Goal: Task Accomplishment & Management: Complete application form

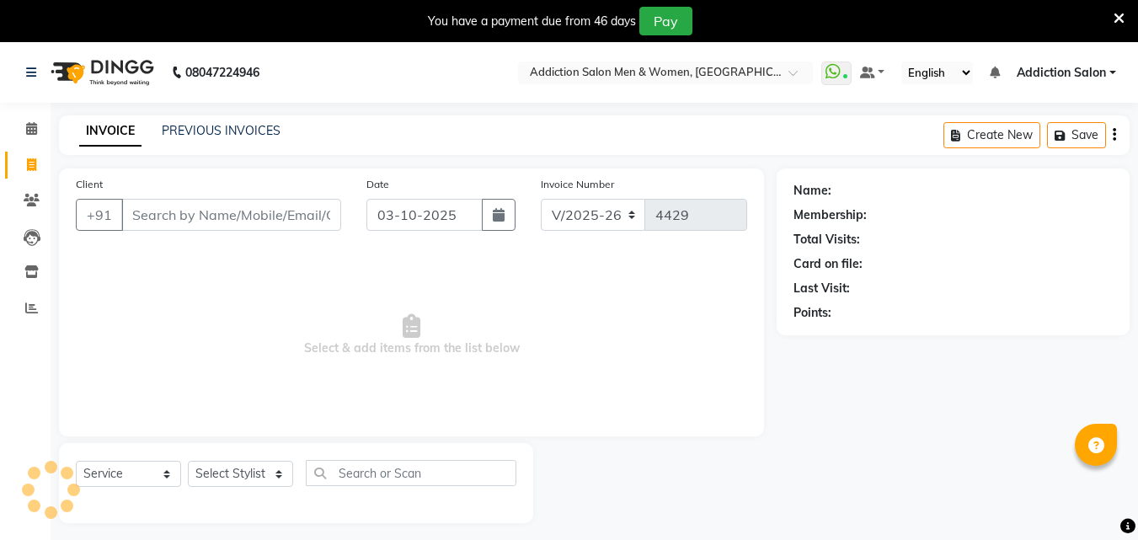
select select "6595"
select select "service"
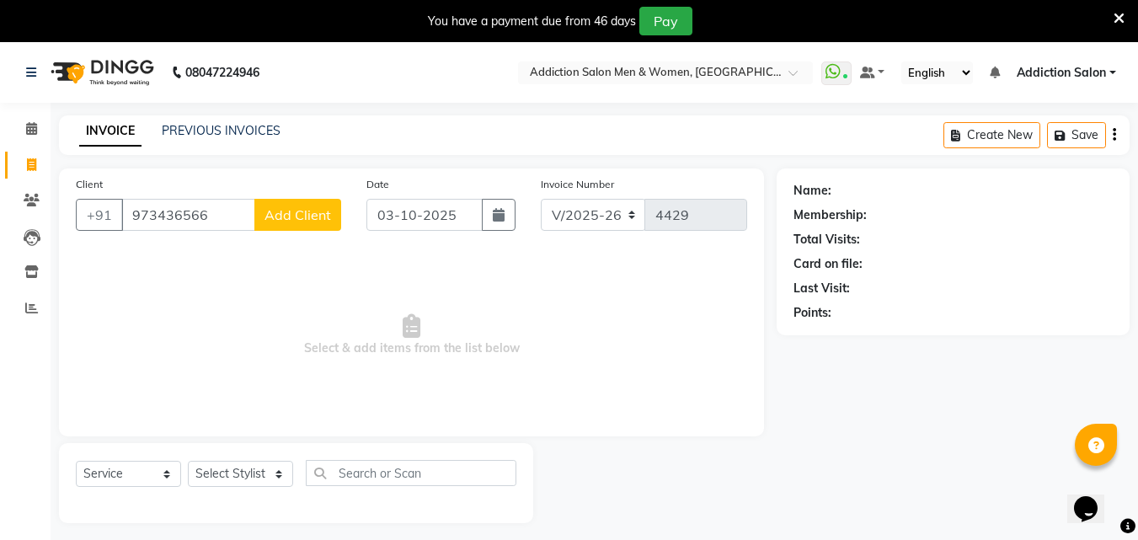
click at [150, 218] on input "973436566" at bounding box center [188, 215] width 134 height 32
type input "9743436566"
click at [276, 200] on button "Add Client" at bounding box center [297, 215] width 87 height 32
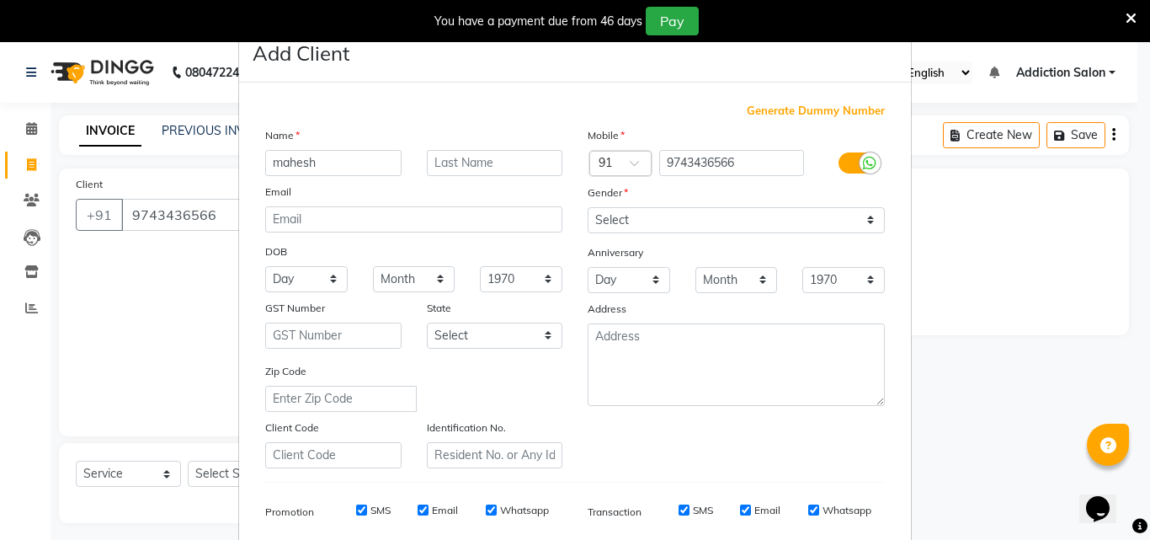
type input "mahesh"
click at [610, 211] on select "Select [DEMOGRAPHIC_DATA] [DEMOGRAPHIC_DATA] Other Prefer Not To Say" at bounding box center [736, 220] width 297 height 26
select select "[DEMOGRAPHIC_DATA]"
click at [588, 207] on select "Select [DEMOGRAPHIC_DATA] [DEMOGRAPHIC_DATA] Other Prefer Not To Say" at bounding box center [736, 220] width 297 height 26
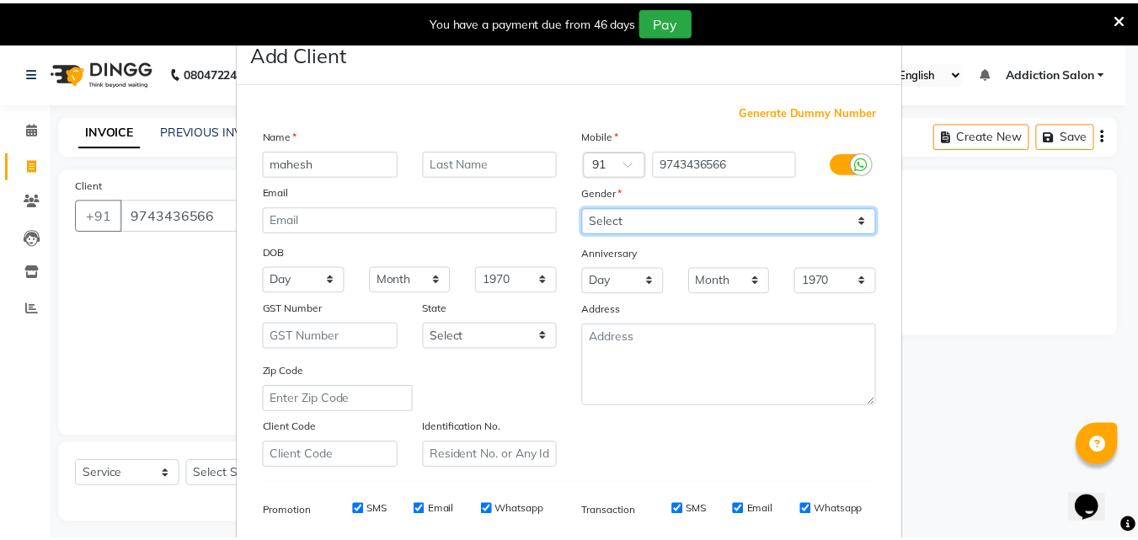
scroll to position [237, 0]
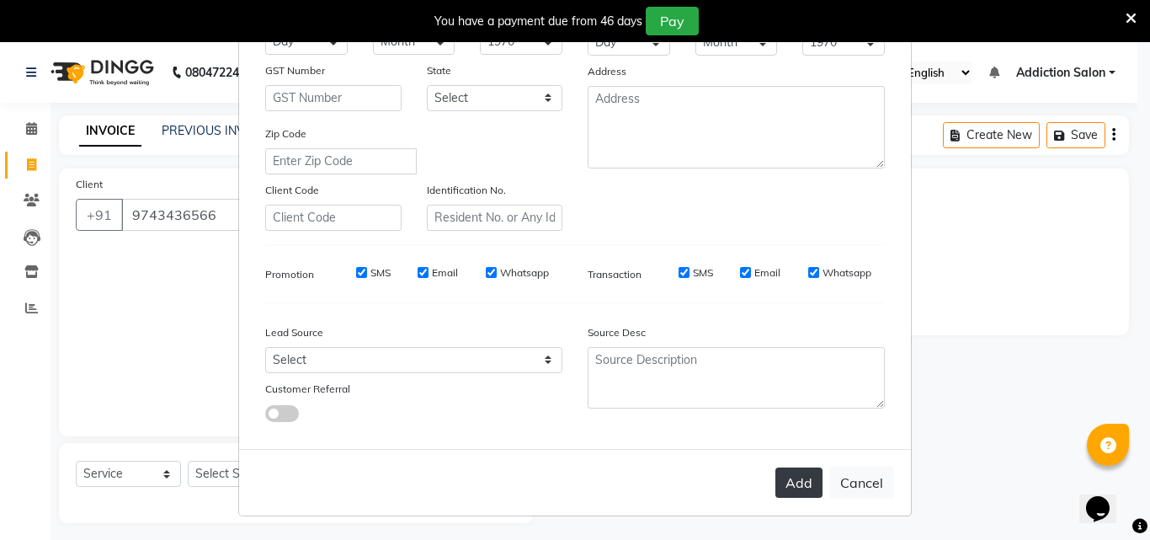
click at [794, 478] on button "Add" at bounding box center [799, 482] width 47 height 30
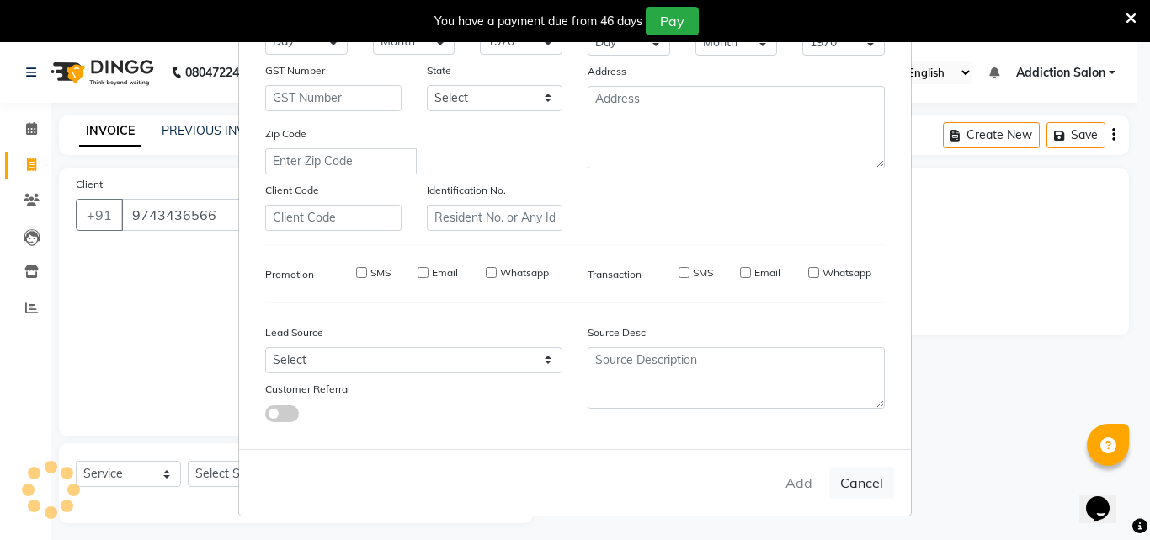
type input "97******66"
select select
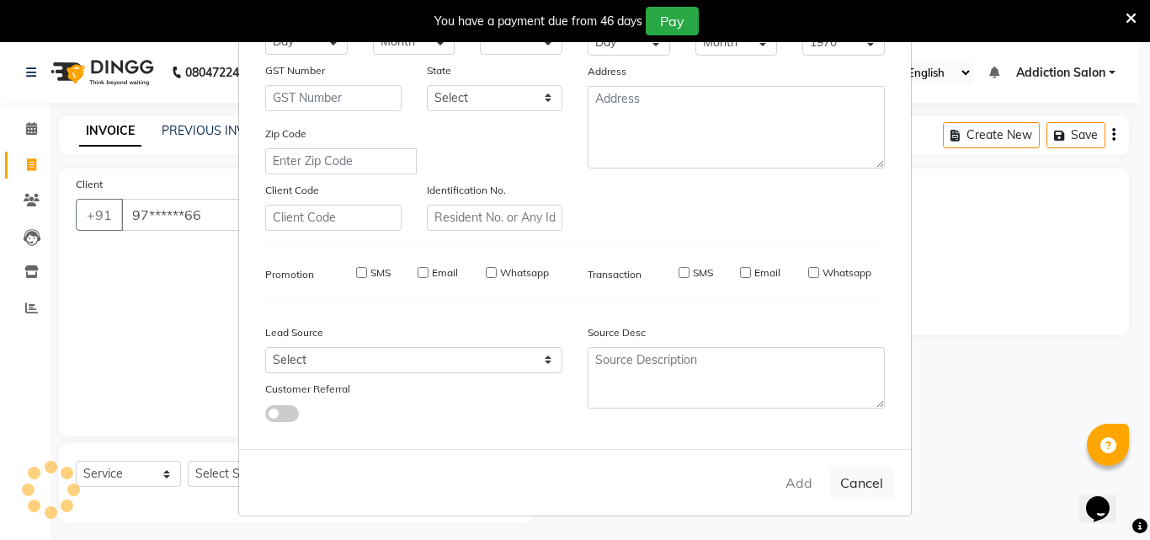
select select
checkbox input "false"
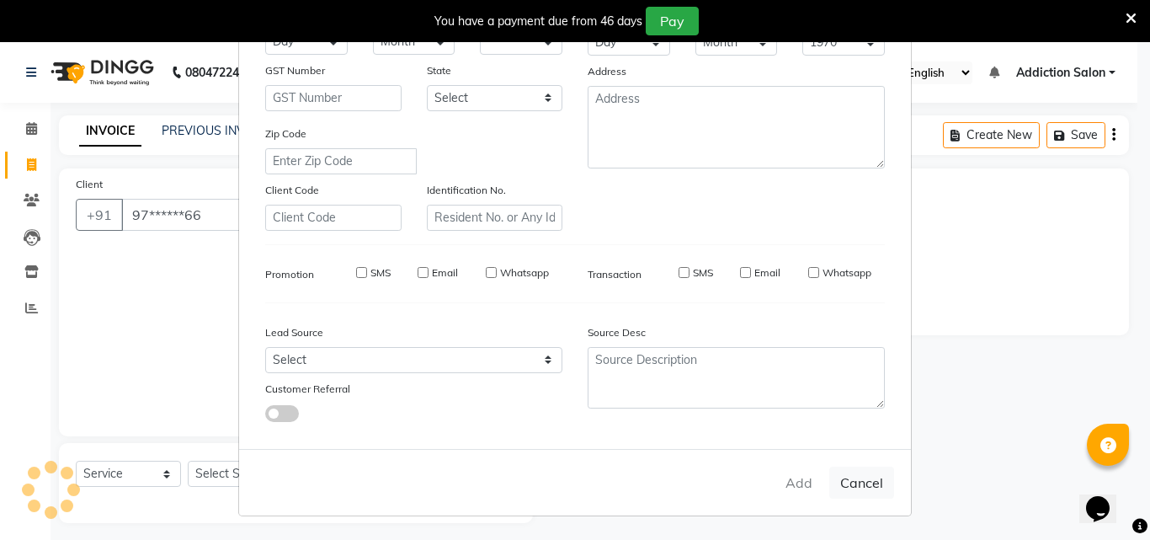
checkbox input "false"
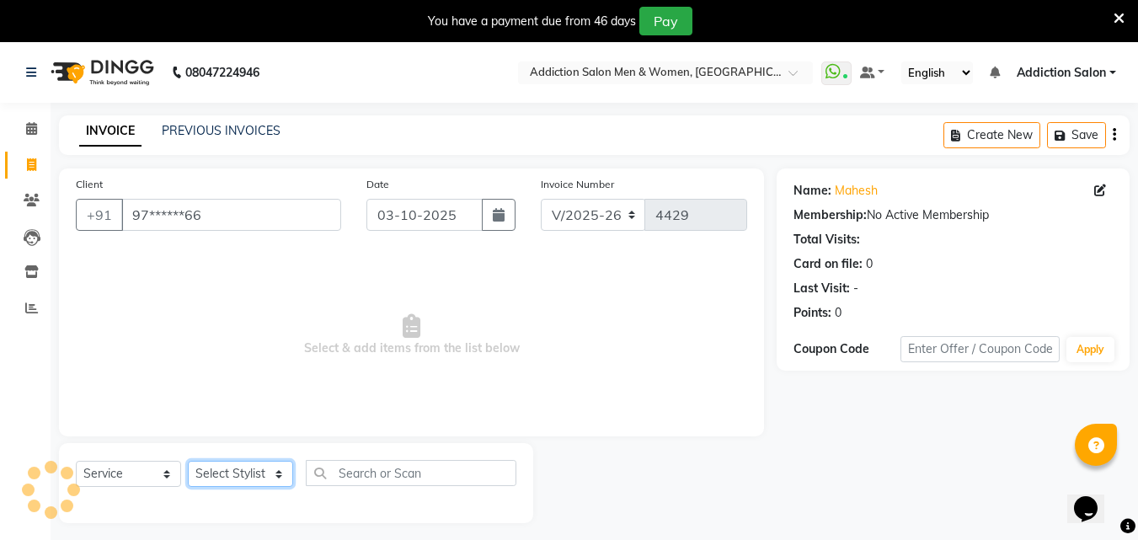
click at [284, 478] on select "Select Stylist Addiction Salon BANSIKA [PERSON_NAME] [PERSON_NAME] [PERSON_NAME…" at bounding box center [240, 474] width 105 height 26
select select "86847"
click at [188, 461] on select "Select Stylist Addiction Salon BANSIKA [PERSON_NAME] [PERSON_NAME] [PERSON_NAME…" at bounding box center [240, 474] width 105 height 26
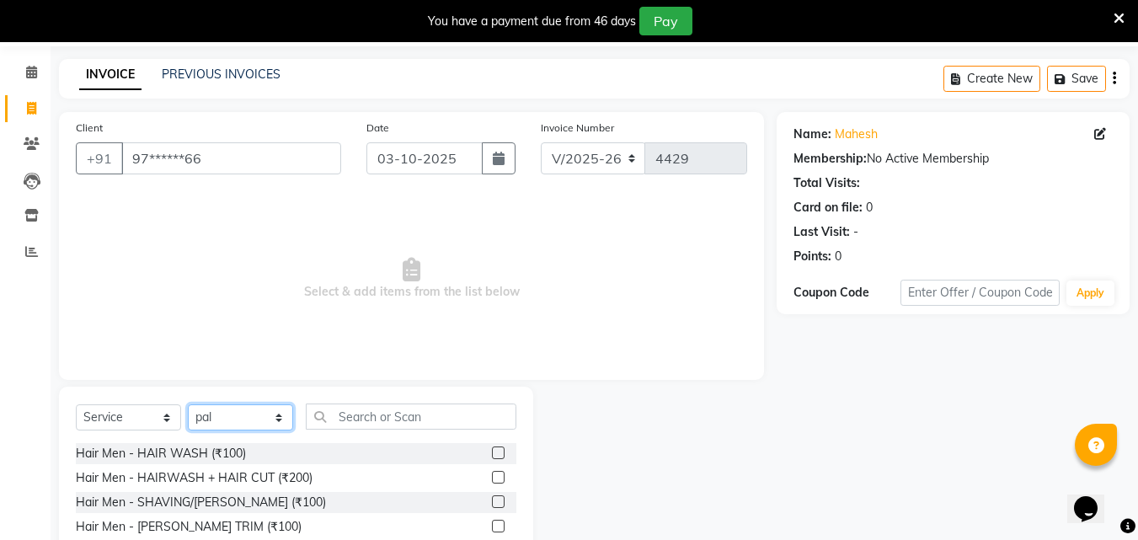
scroll to position [177, 0]
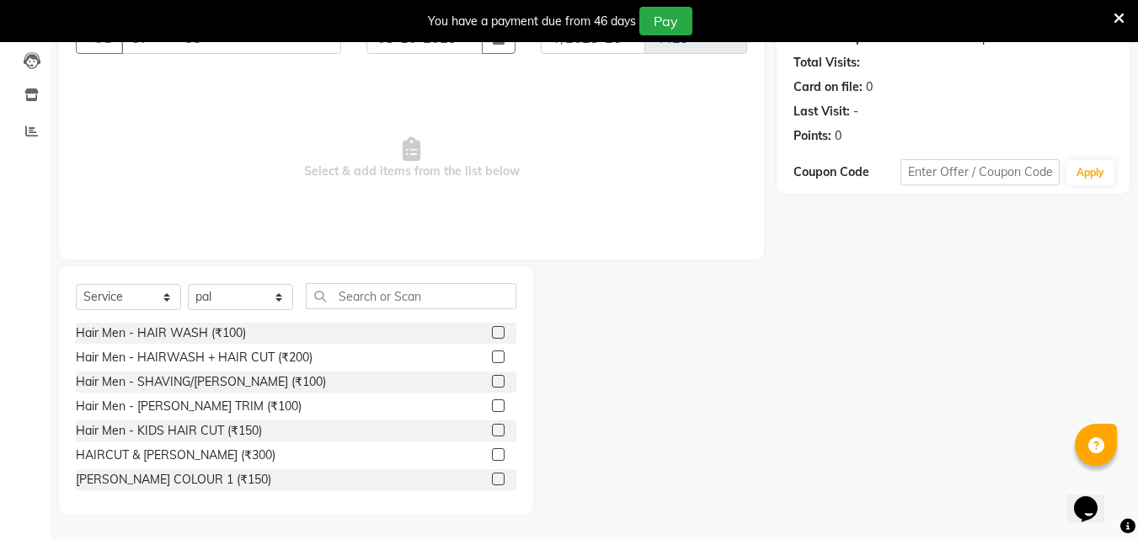
click at [492, 460] on label at bounding box center [498, 454] width 13 height 13
click at [492, 460] on input "checkbox" at bounding box center [497, 455] width 11 height 11
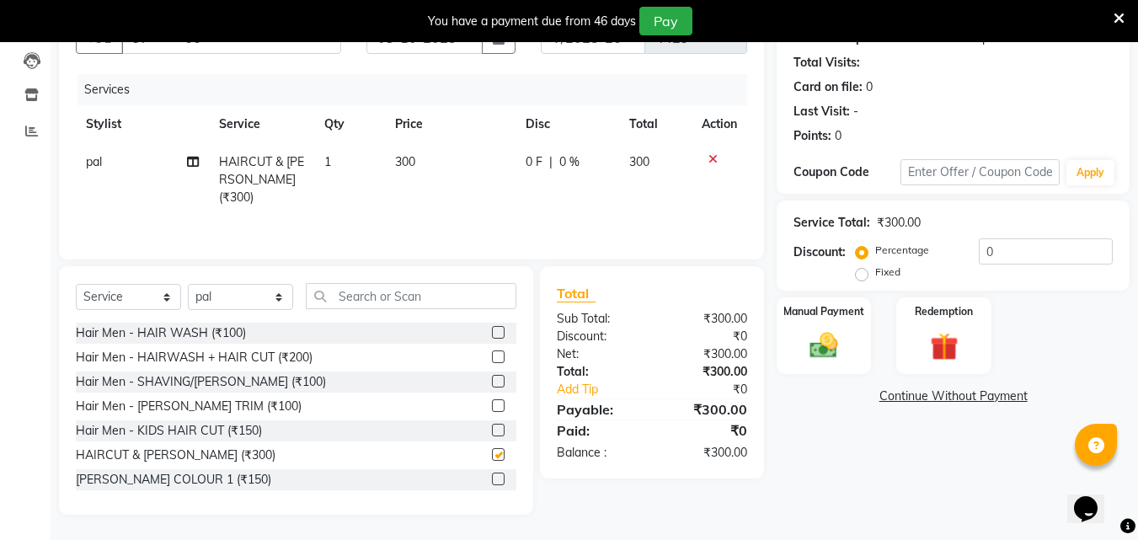
checkbox input "false"
click at [429, 297] on input "text" at bounding box center [411, 296] width 211 height 26
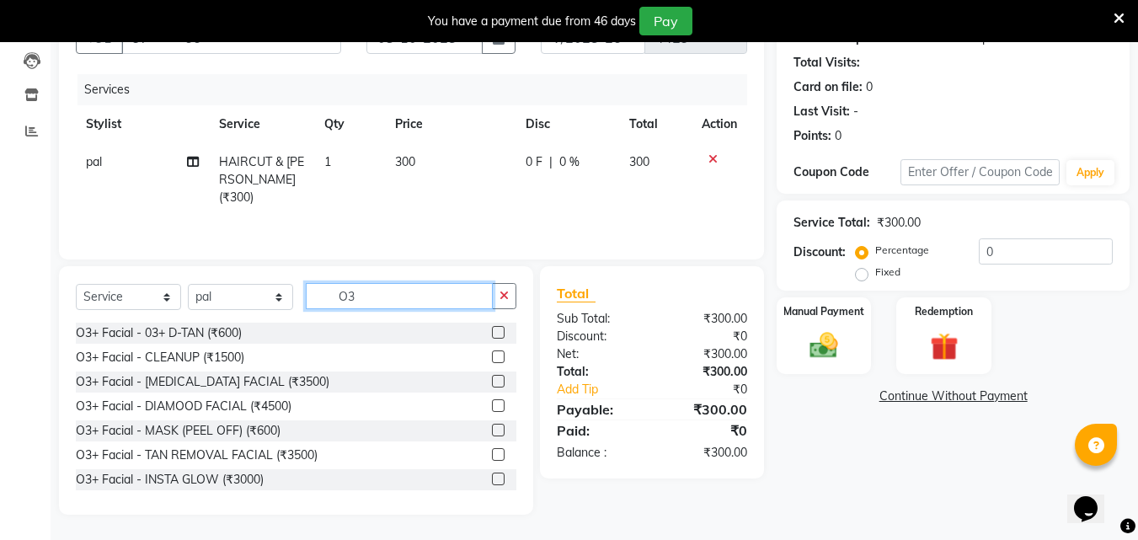
type input "O3"
click at [492, 329] on label at bounding box center [498, 332] width 13 height 13
click at [492, 329] on input "checkbox" at bounding box center [497, 333] width 11 height 11
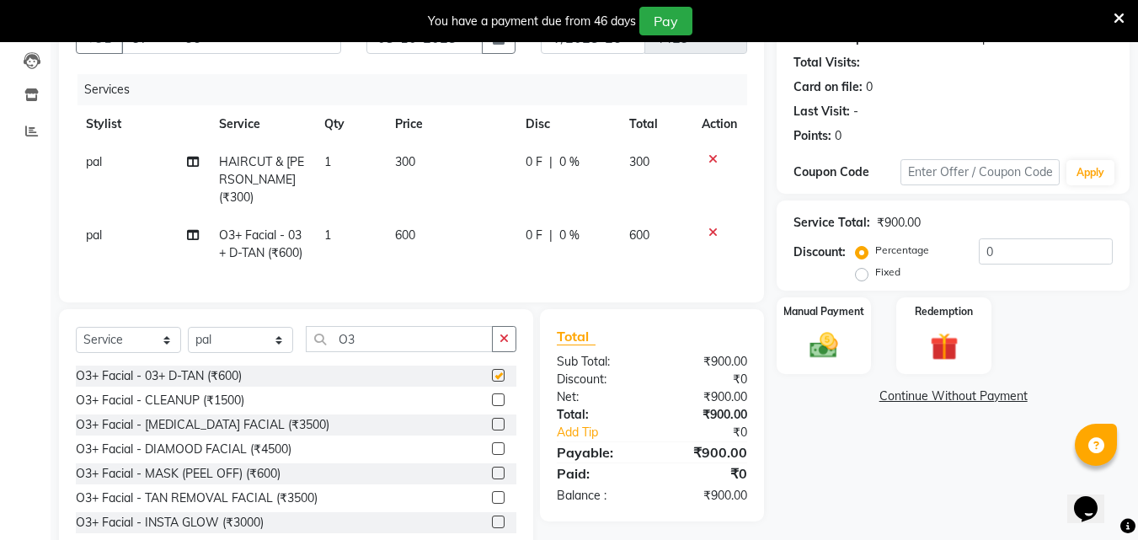
checkbox input "false"
click at [247, 341] on select "Select Stylist Addiction Salon BANSIKA [PERSON_NAME] [PERSON_NAME] [PERSON_NAME…" at bounding box center [240, 340] width 105 height 26
select select "93081"
click at [188, 339] on select "Select Stylist Addiction Salon BANSIKA [PERSON_NAME] [PERSON_NAME] [PERSON_NAME…" at bounding box center [240, 340] width 105 height 26
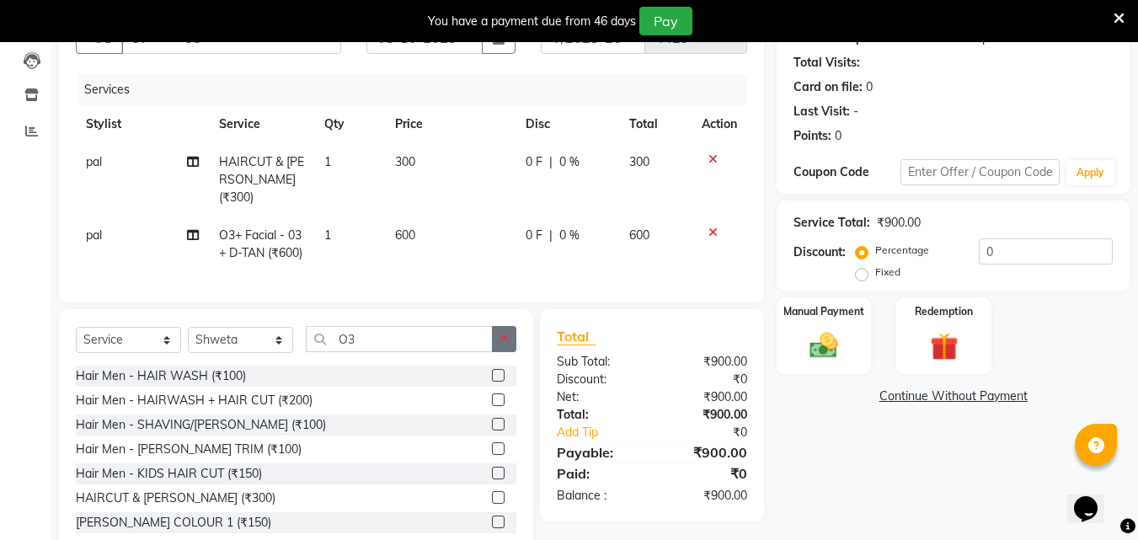
click at [499, 352] on button "button" at bounding box center [504, 339] width 24 height 26
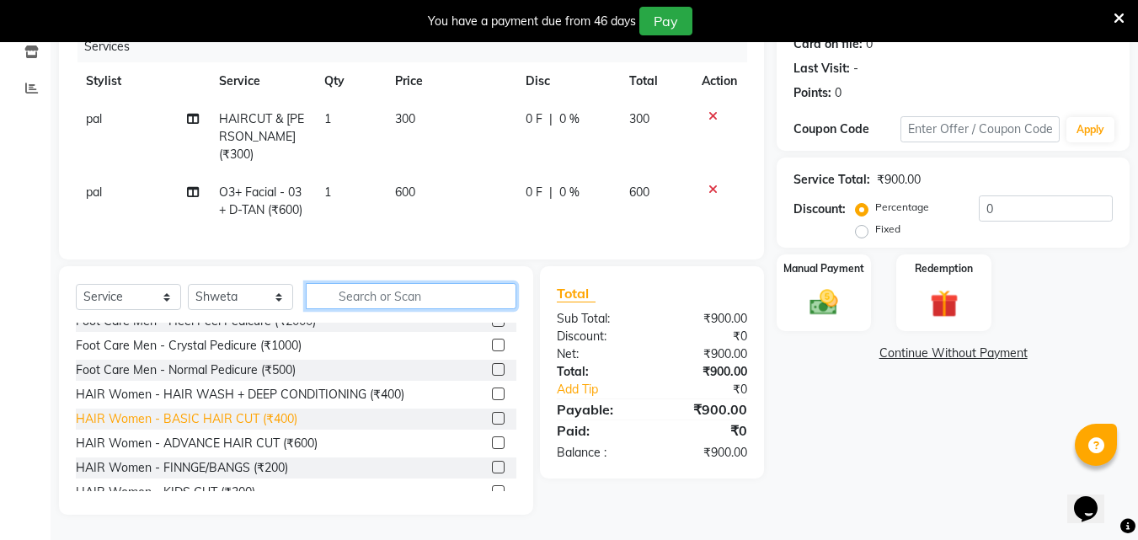
scroll to position [926, 0]
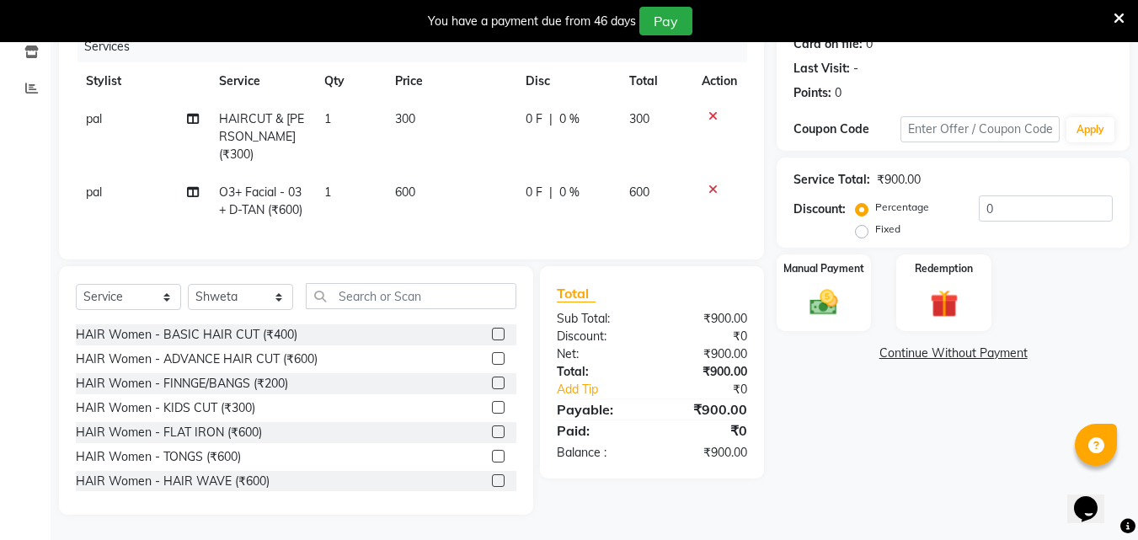
click at [492, 402] on label at bounding box center [498, 407] width 13 height 13
click at [492, 403] on input "checkbox" at bounding box center [497, 408] width 11 height 11
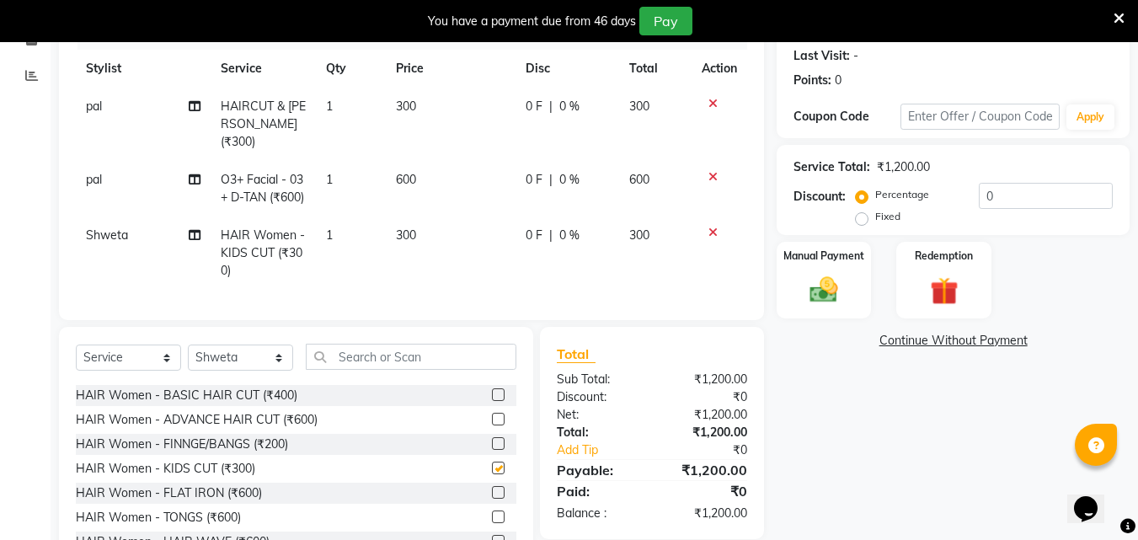
checkbox input "false"
click at [409, 237] on span "300" at bounding box center [406, 234] width 20 height 15
select select "93081"
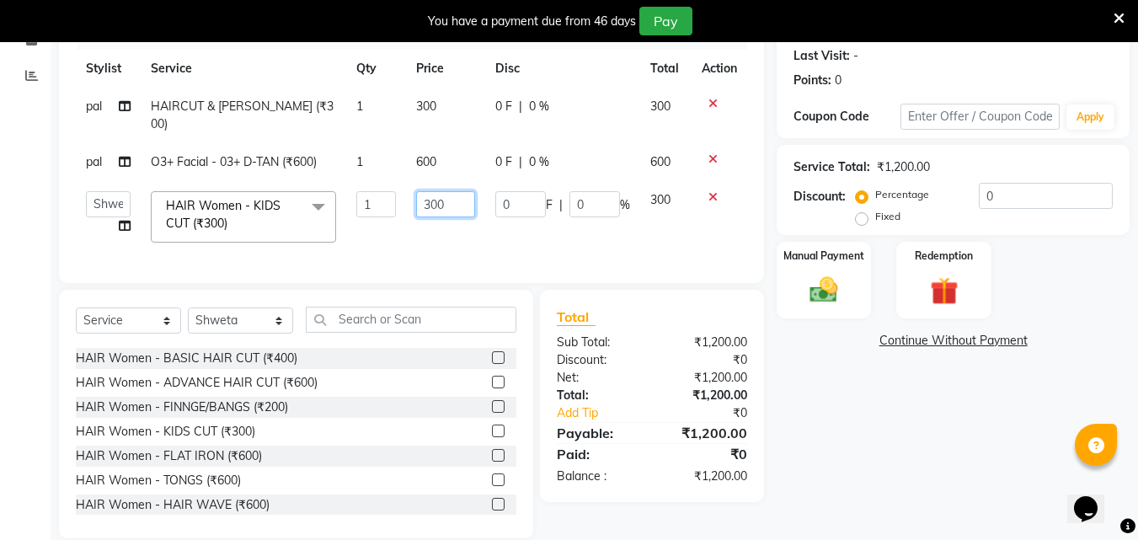
click at [445, 191] on input "300" at bounding box center [445, 204] width 58 height 26
type input "3"
type input "250"
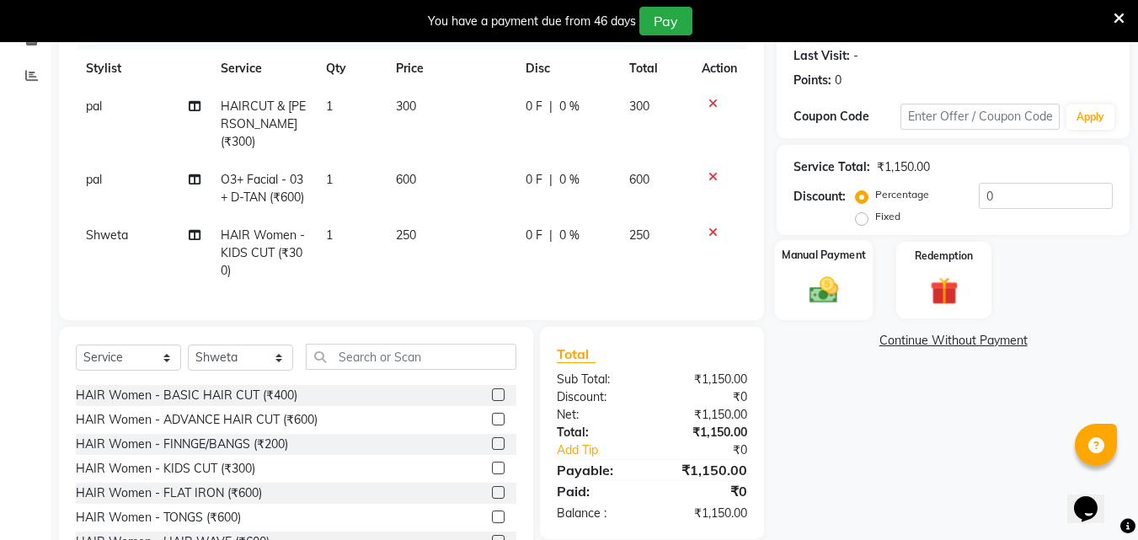
click at [815, 282] on img at bounding box center [823, 290] width 47 height 34
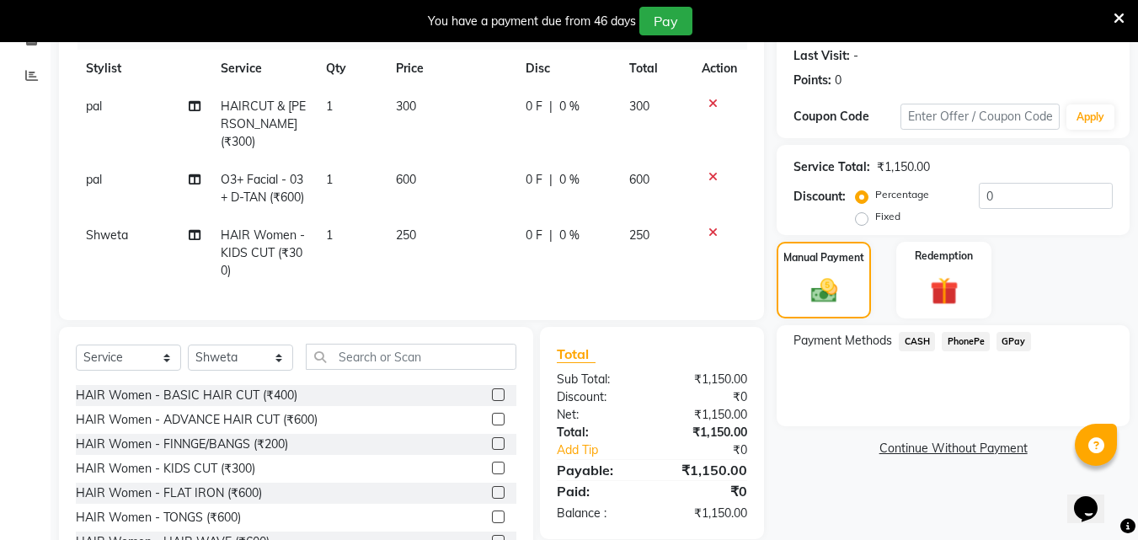
click at [906, 340] on span "CASH" at bounding box center [917, 341] width 36 height 19
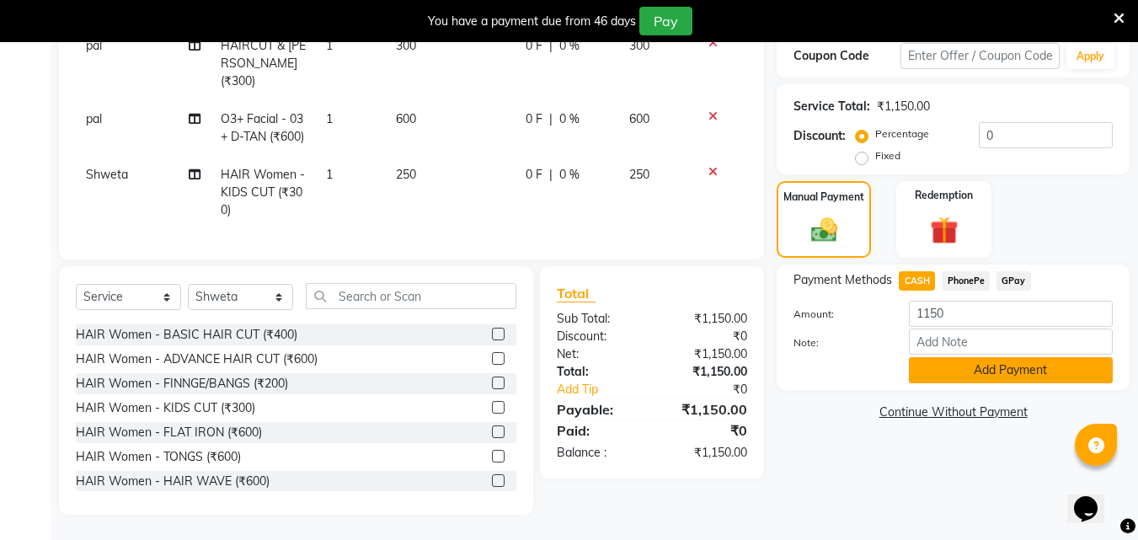
click at [1027, 357] on button "Add Payment" at bounding box center [1011, 370] width 204 height 26
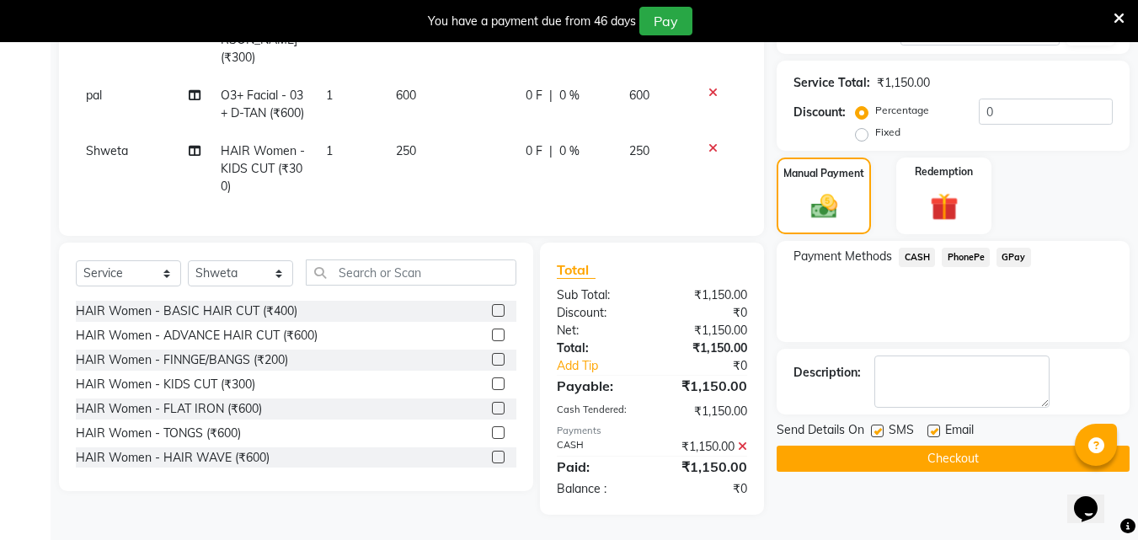
scroll to position [329, 0]
click at [1064, 445] on button "Checkout" at bounding box center [952, 458] width 353 height 26
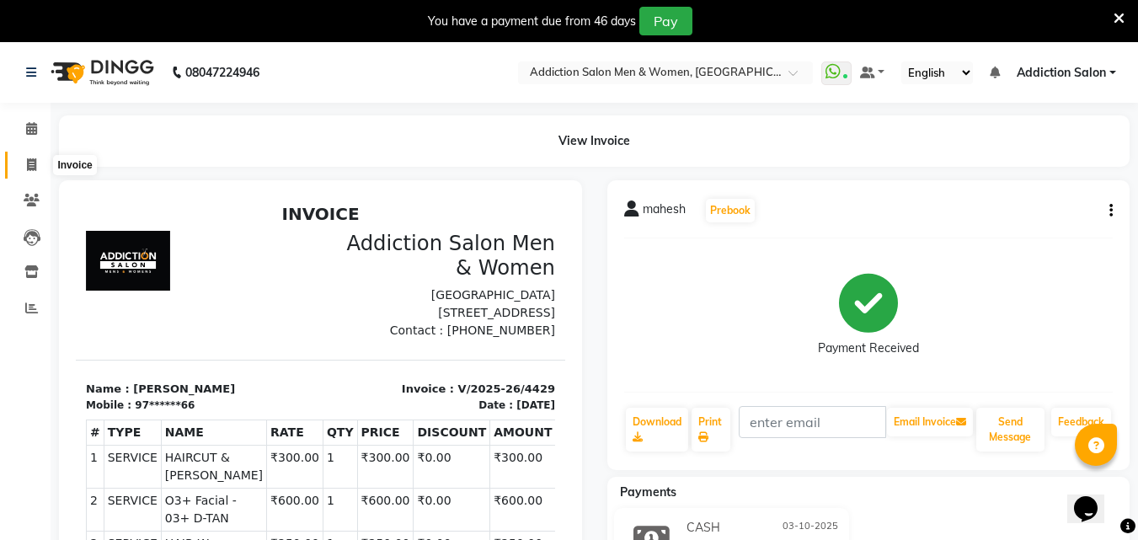
click at [33, 156] on span at bounding box center [31, 165] width 29 height 19
select select "service"
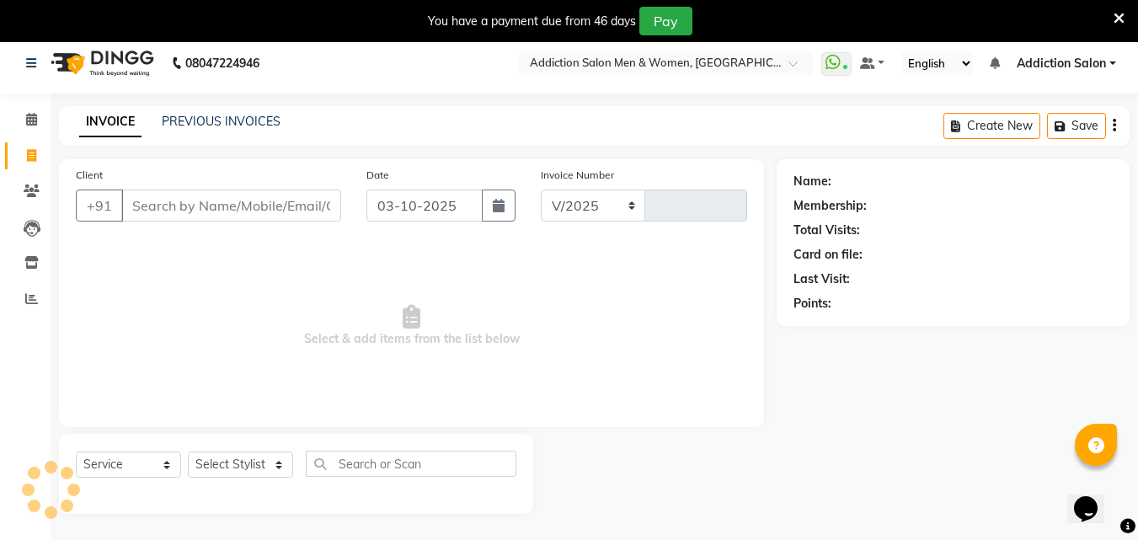
select select "6595"
type input "4430"
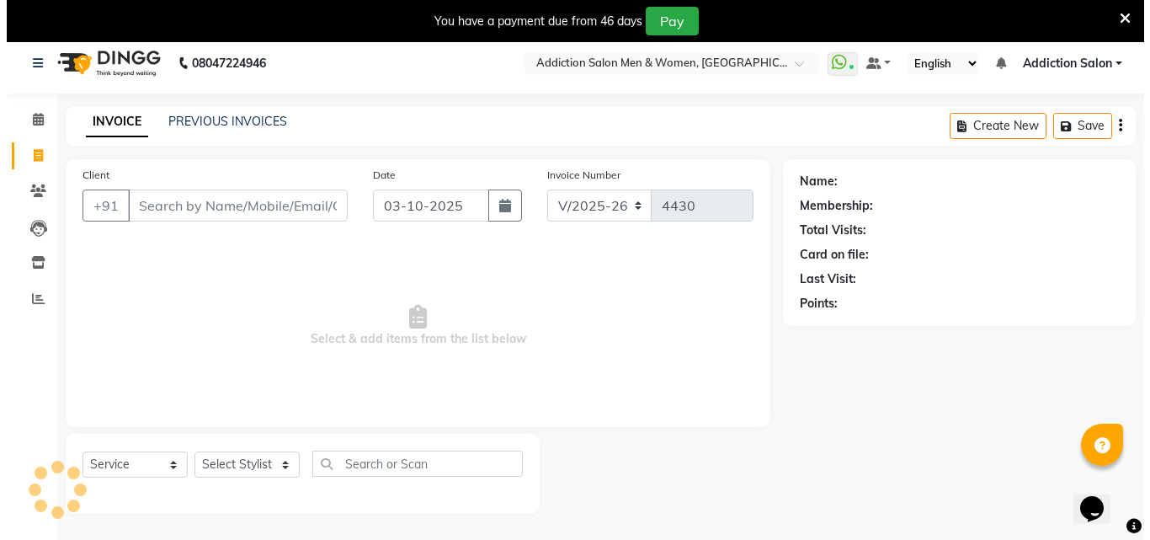
scroll to position [42, 0]
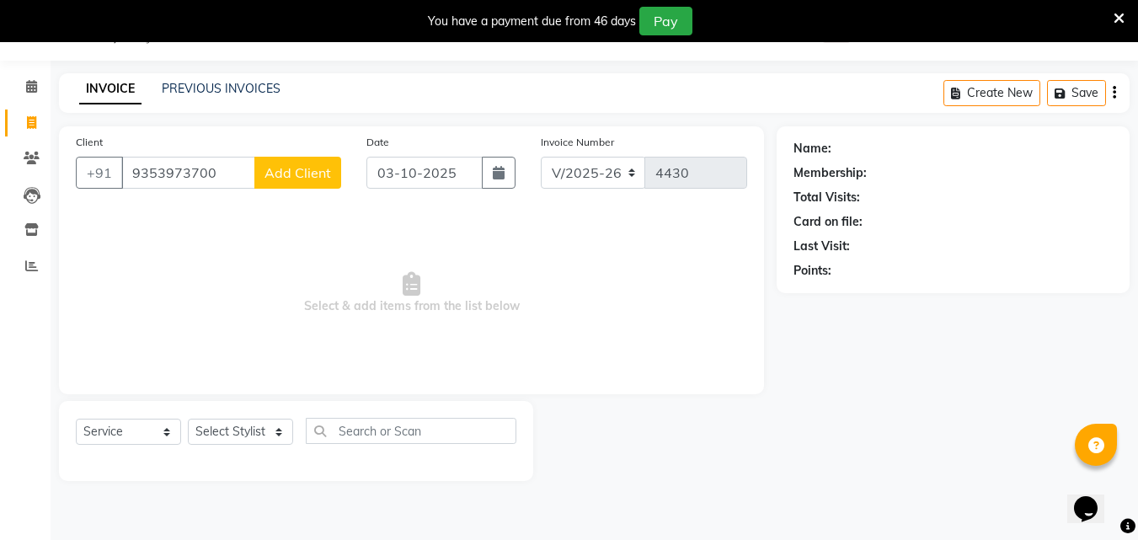
type input "9353973700"
click at [312, 167] on span "Add Client" at bounding box center [297, 172] width 67 height 17
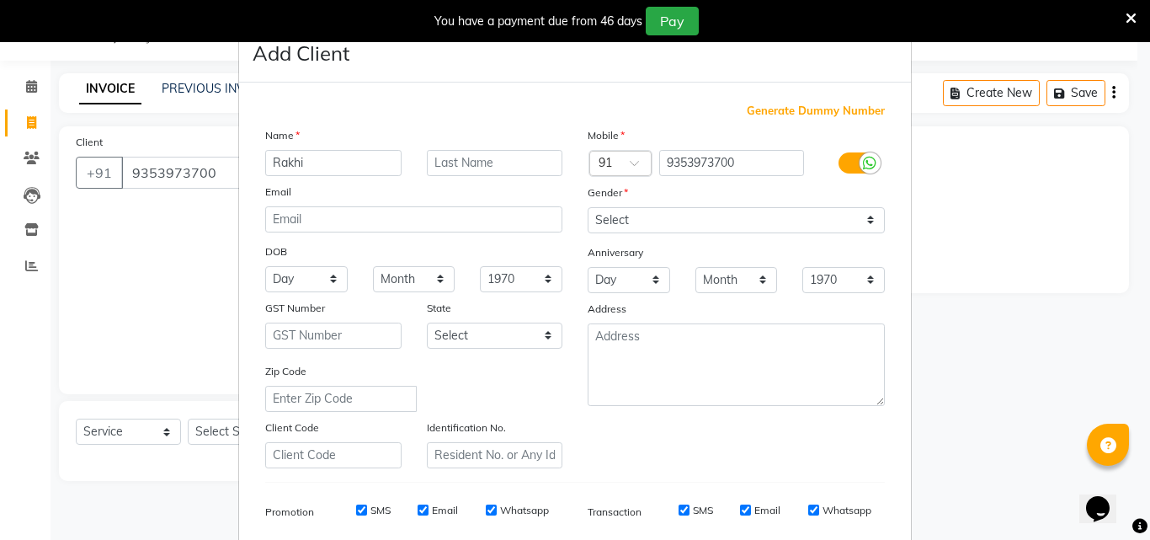
type input "Rakhi"
click at [744, 222] on select "Select [DEMOGRAPHIC_DATA] [DEMOGRAPHIC_DATA] Other Prefer Not To Say" at bounding box center [736, 220] width 297 height 26
select select "[DEMOGRAPHIC_DATA]"
click at [588, 207] on select "Select [DEMOGRAPHIC_DATA] [DEMOGRAPHIC_DATA] Other Prefer Not To Say" at bounding box center [736, 220] width 297 height 26
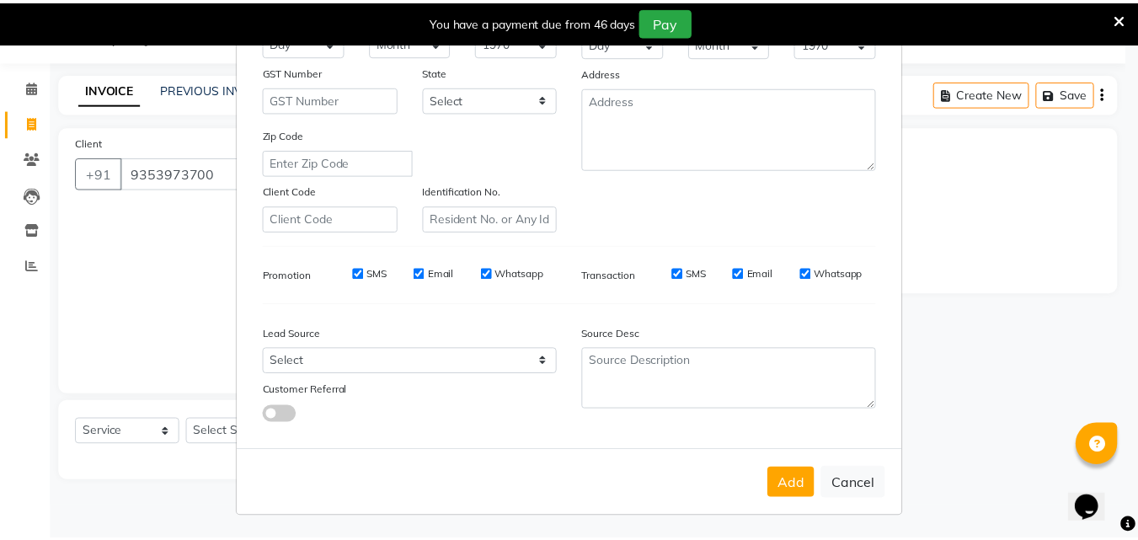
scroll to position [237, 0]
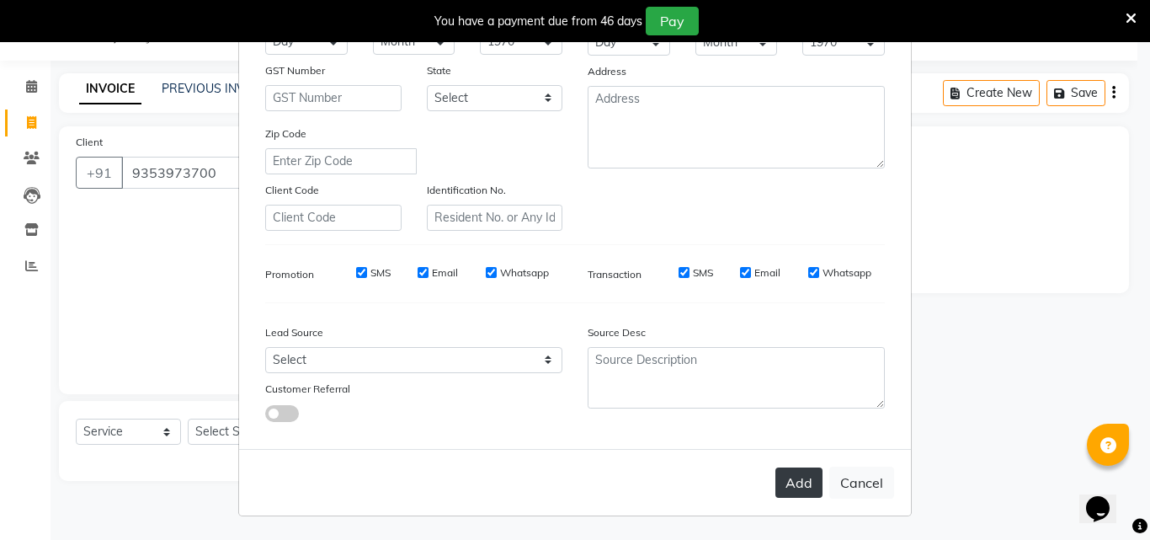
click at [781, 488] on button "Add" at bounding box center [799, 482] width 47 height 30
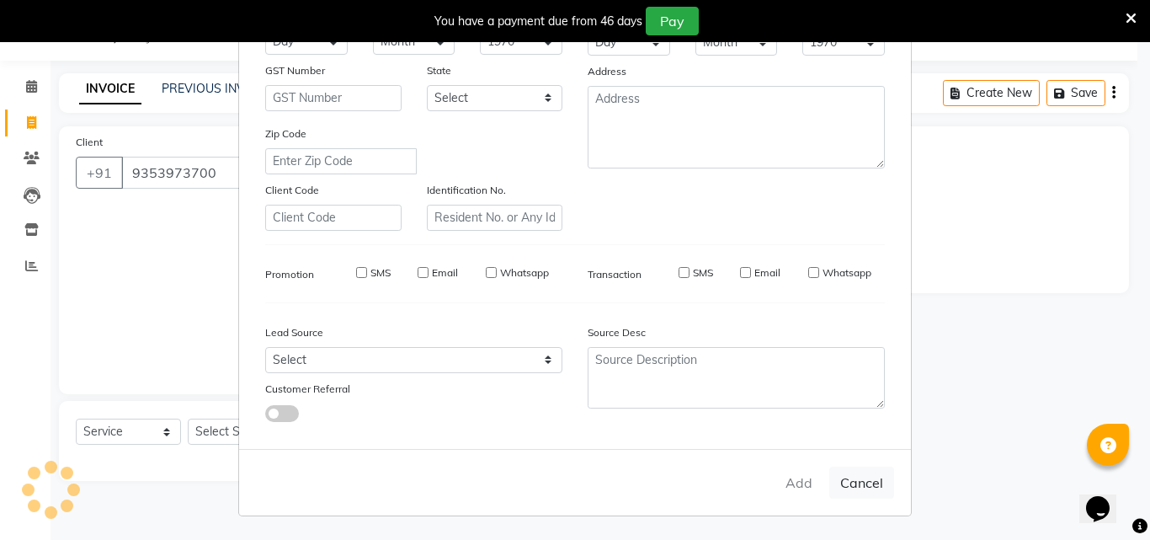
type input "93******00"
select select
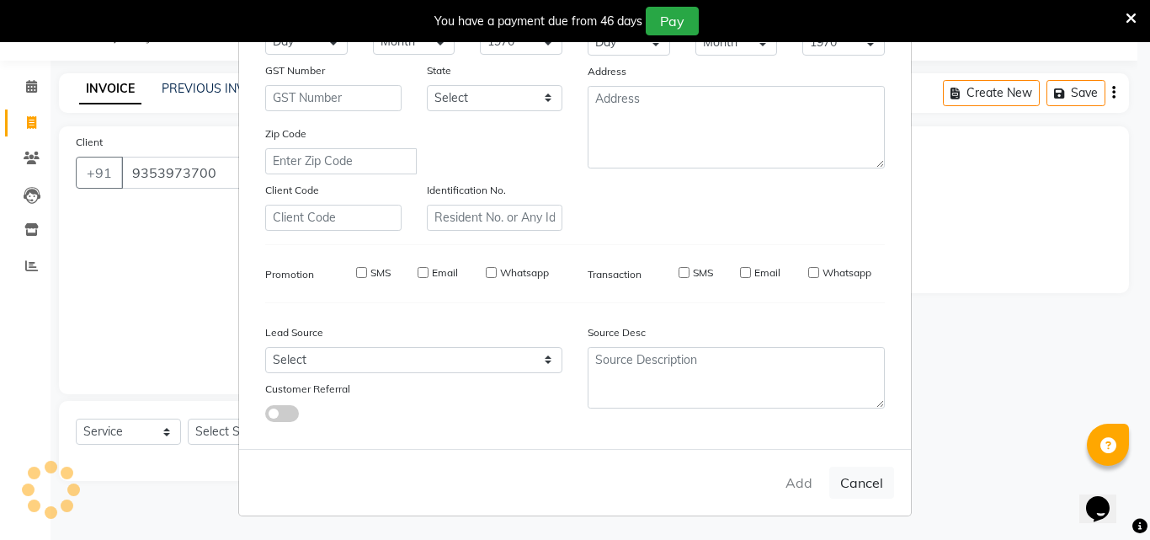
select select
checkbox input "false"
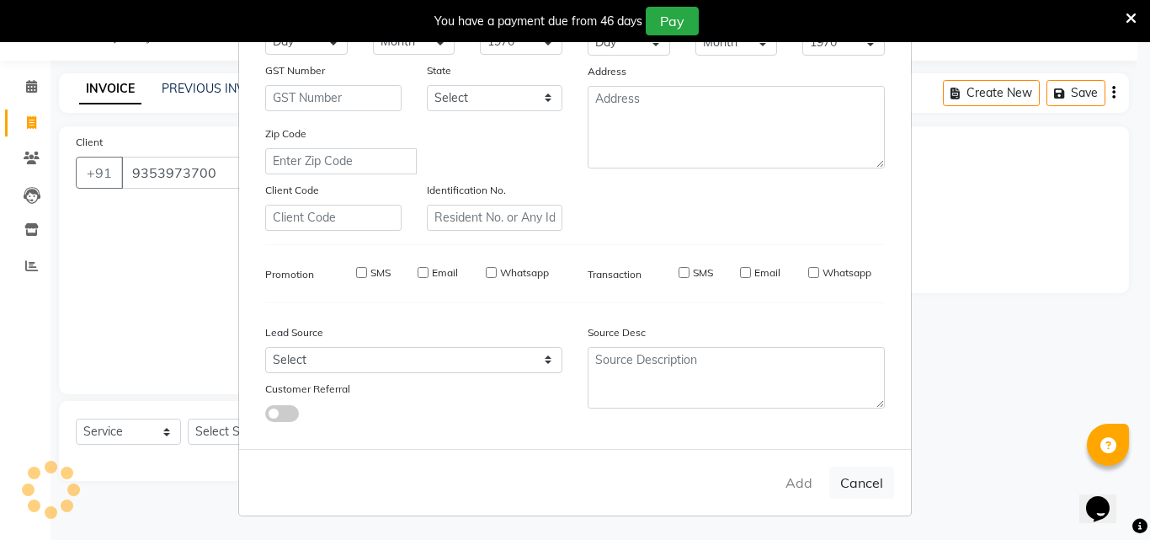
checkbox input "false"
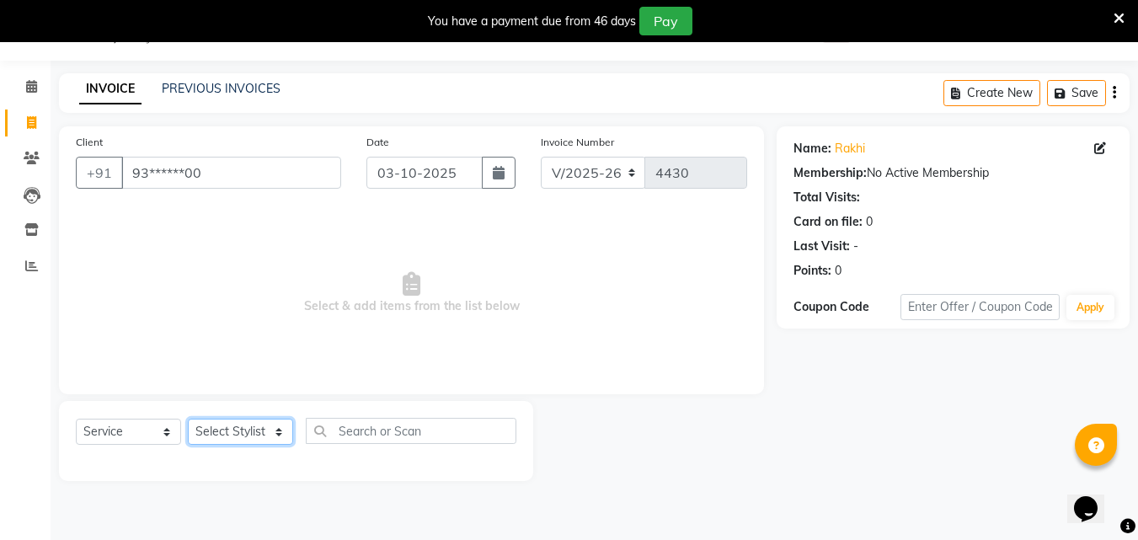
click at [202, 439] on select "Select Stylist Addiction Salon BANSIKA [PERSON_NAME] [PERSON_NAME] [PERSON_NAME…" at bounding box center [240, 432] width 105 height 26
select select "51001"
click at [188, 419] on select "Select Stylist Addiction Salon BANSIKA [PERSON_NAME] [PERSON_NAME] [PERSON_NAME…" at bounding box center [240, 432] width 105 height 26
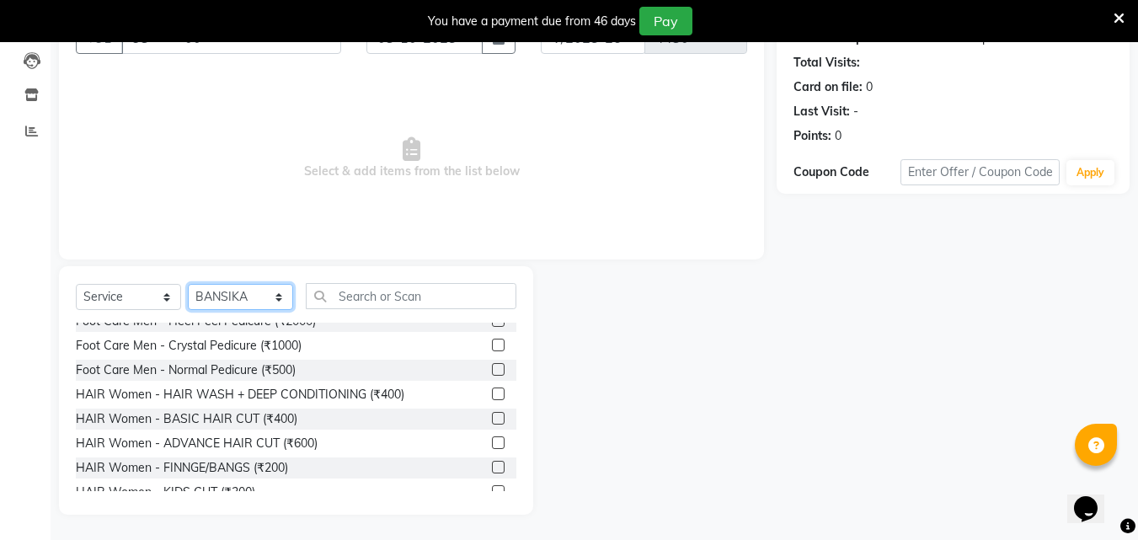
scroll to position [926, 0]
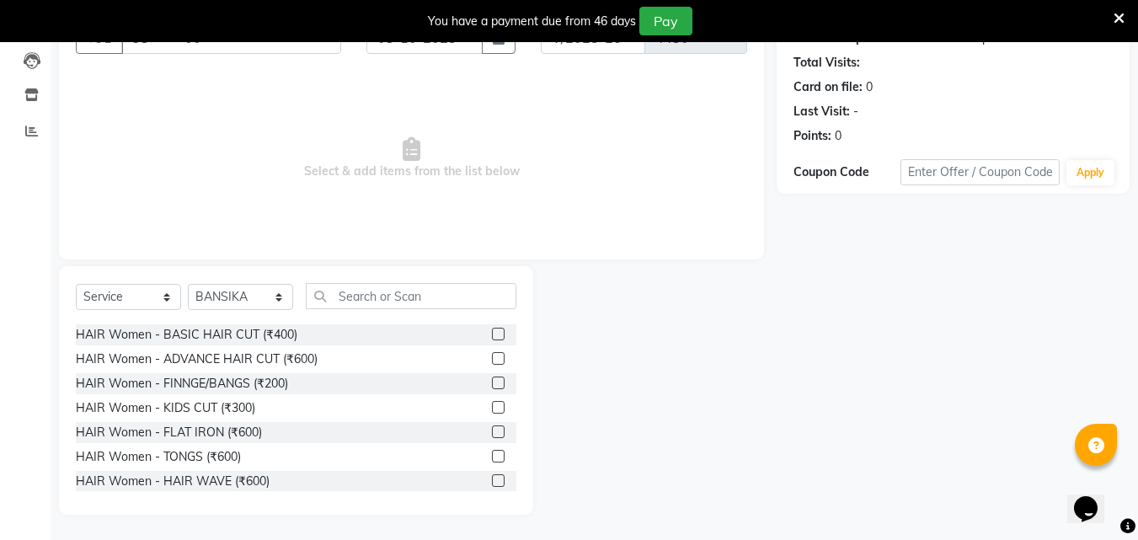
click at [492, 338] on label at bounding box center [498, 334] width 13 height 13
click at [492, 338] on input "checkbox" at bounding box center [497, 334] width 11 height 11
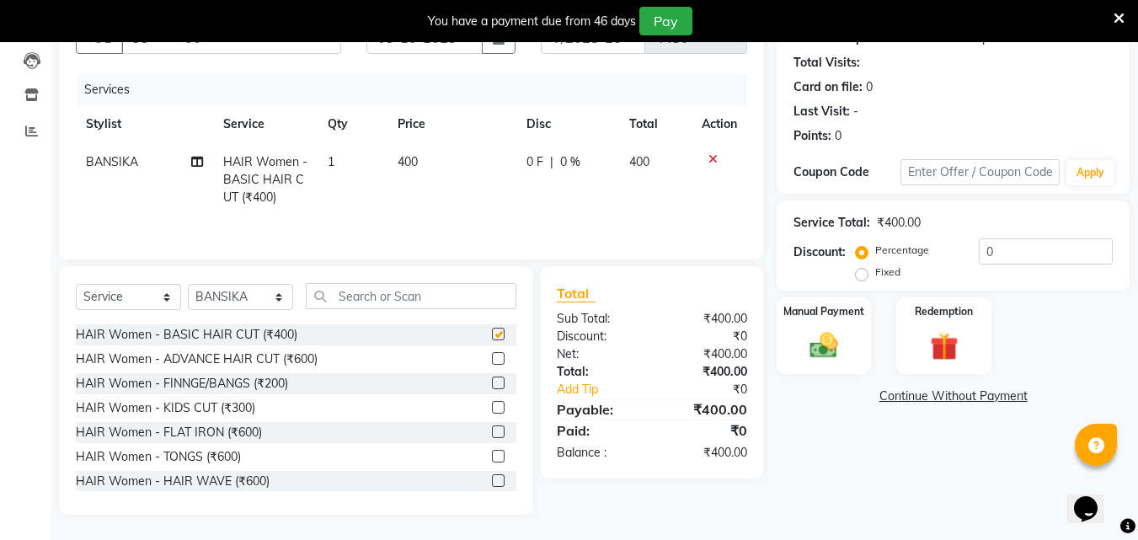
checkbox input "false"
click at [253, 301] on select "Select Stylist Addiction Salon BANSIKA [PERSON_NAME] [PERSON_NAME] [PERSON_NAME…" at bounding box center [240, 297] width 105 height 26
click at [345, 295] on input "text" at bounding box center [411, 296] width 211 height 26
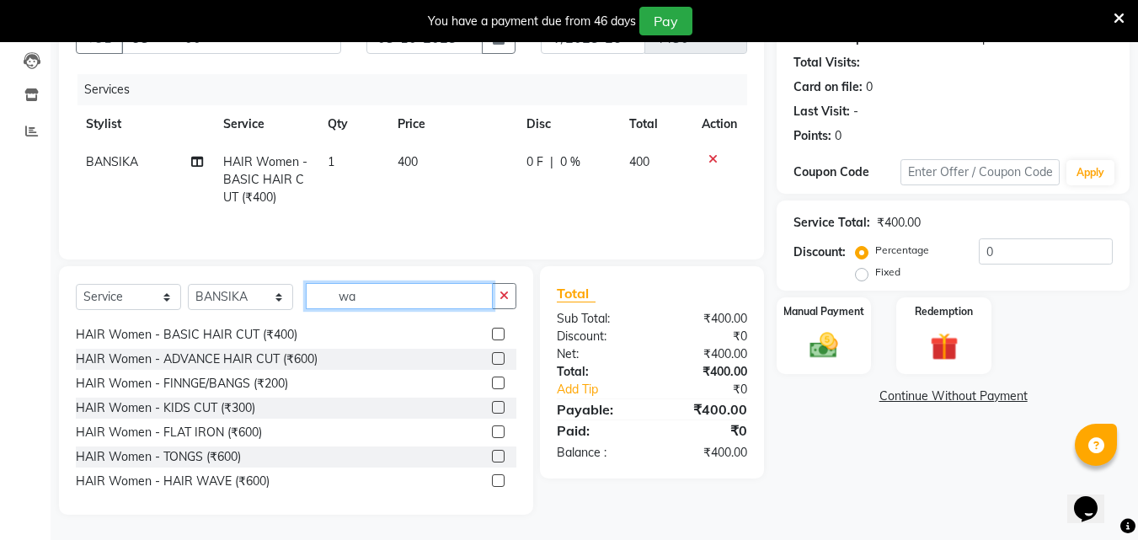
scroll to position [0, 0]
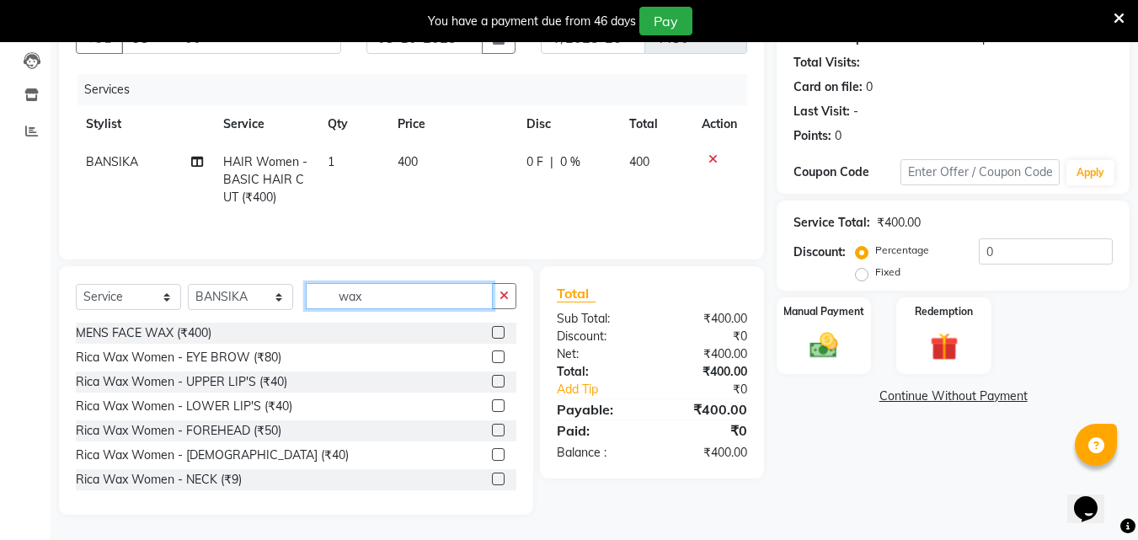
type input "wax"
click at [492, 375] on label at bounding box center [498, 381] width 13 height 13
click at [492, 376] on input "checkbox" at bounding box center [497, 381] width 11 height 11
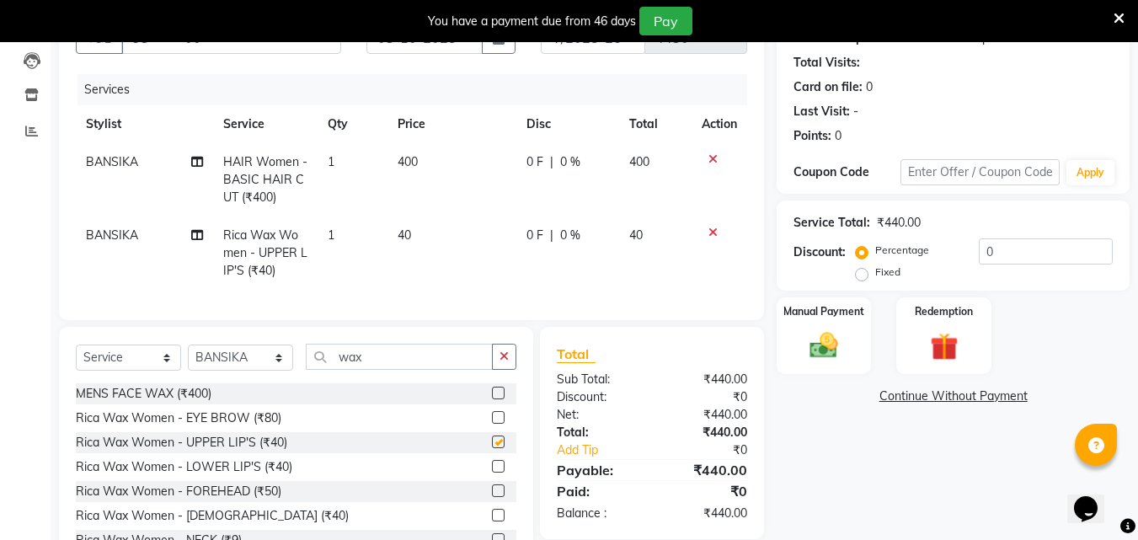
checkbox input "false"
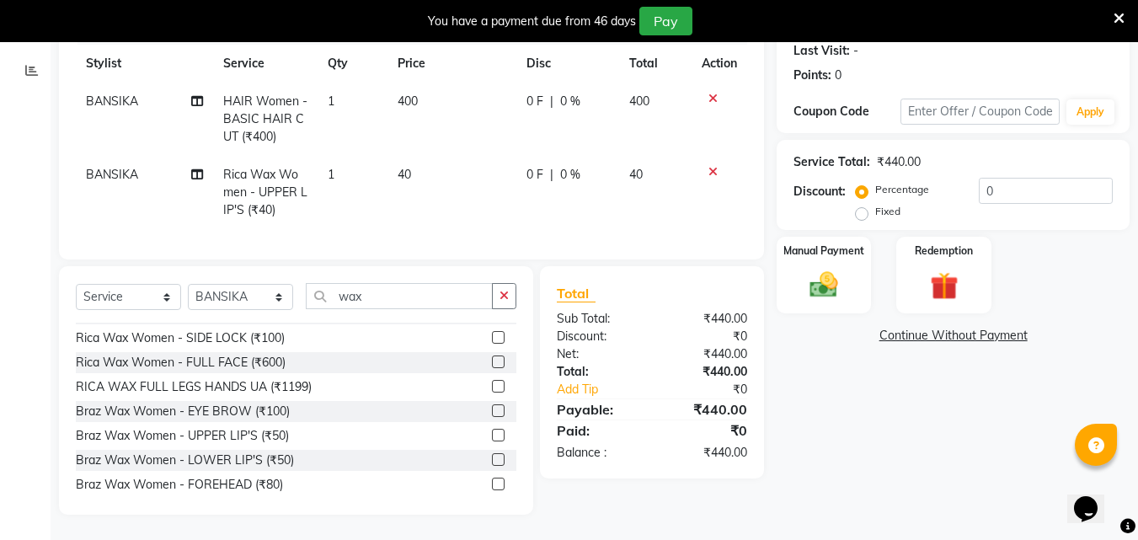
scroll to position [168, 0]
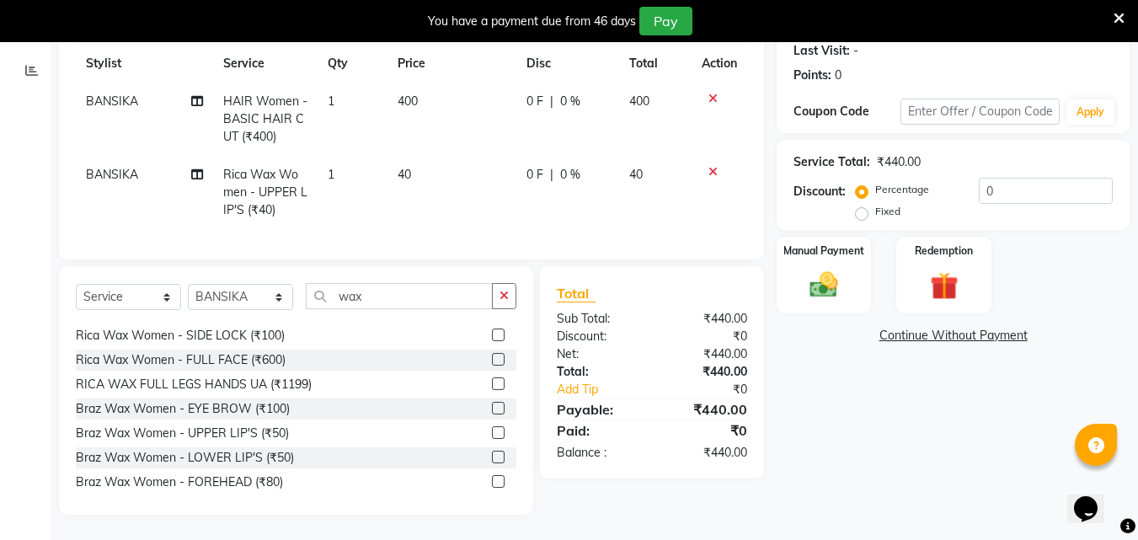
click at [492, 432] on label at bounding box center [498, 432] width 13 height 13
click at [492, 432] on input "checkbox" at bounding box center [497, 433] width 11 height 11
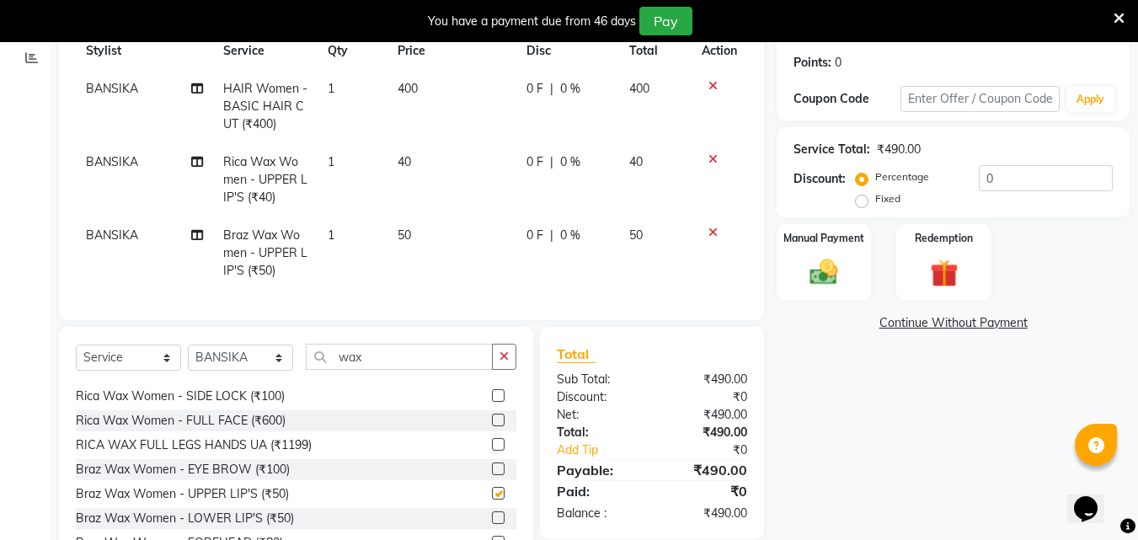
checkbox input "false"
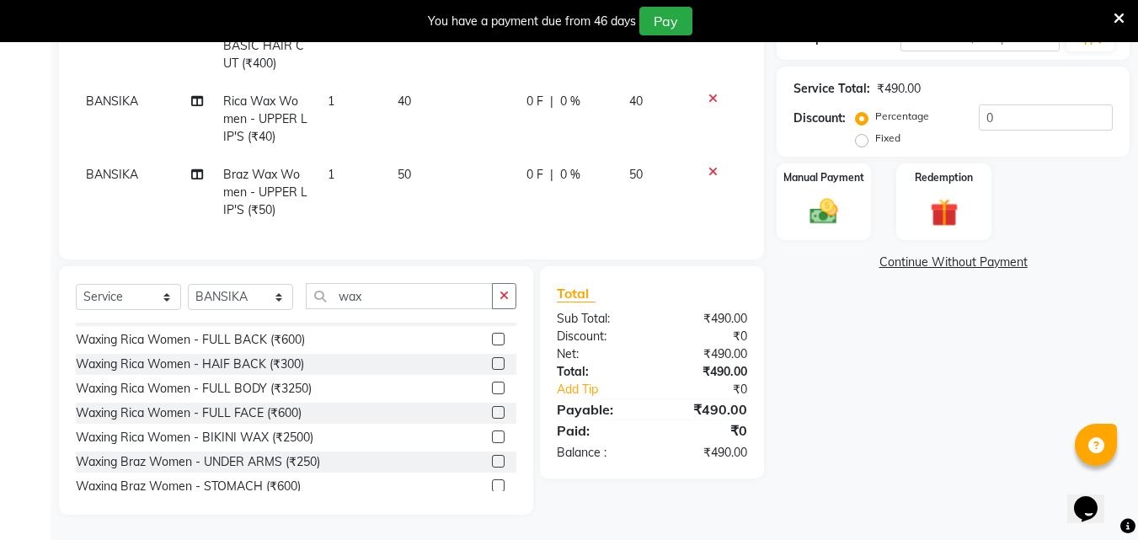
scroll to position [833, 0]
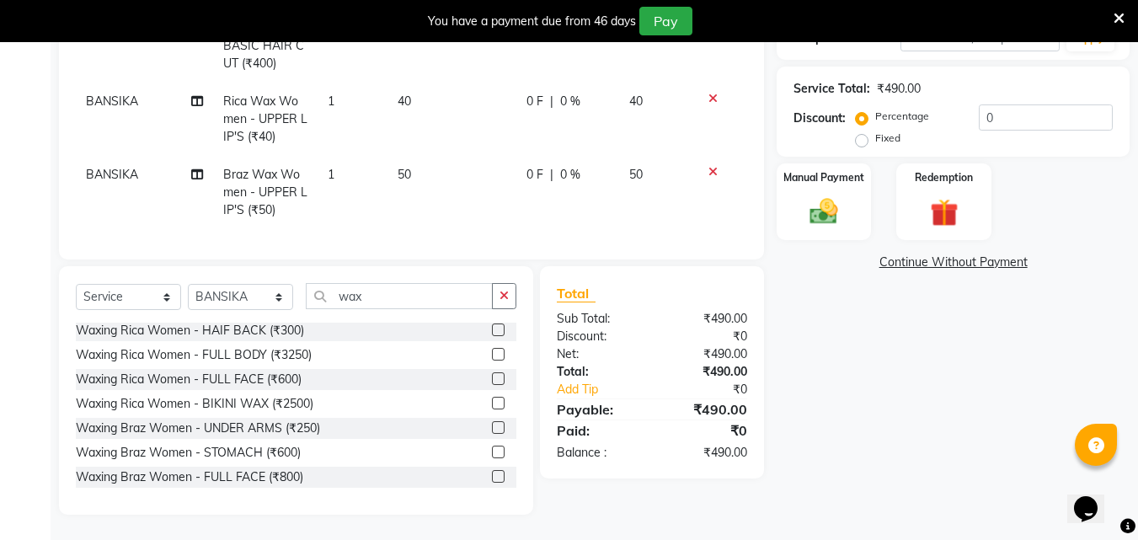
click at [492, 428] on label at bounding box center [498, 427] width 13 height 13
click at [492, 428] on input "checkbox" at bounding box center [497, 428] width 11 height 11
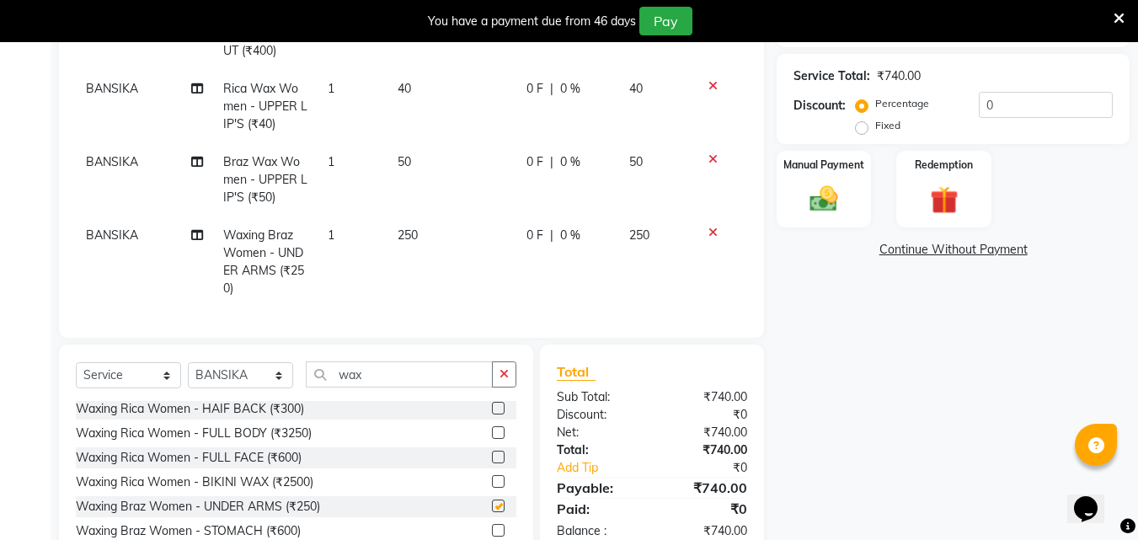
checkbox input "false"
click at [410, 231] on span "250" at bounding box center [407, 234] width 20 height 15
select select "51001"
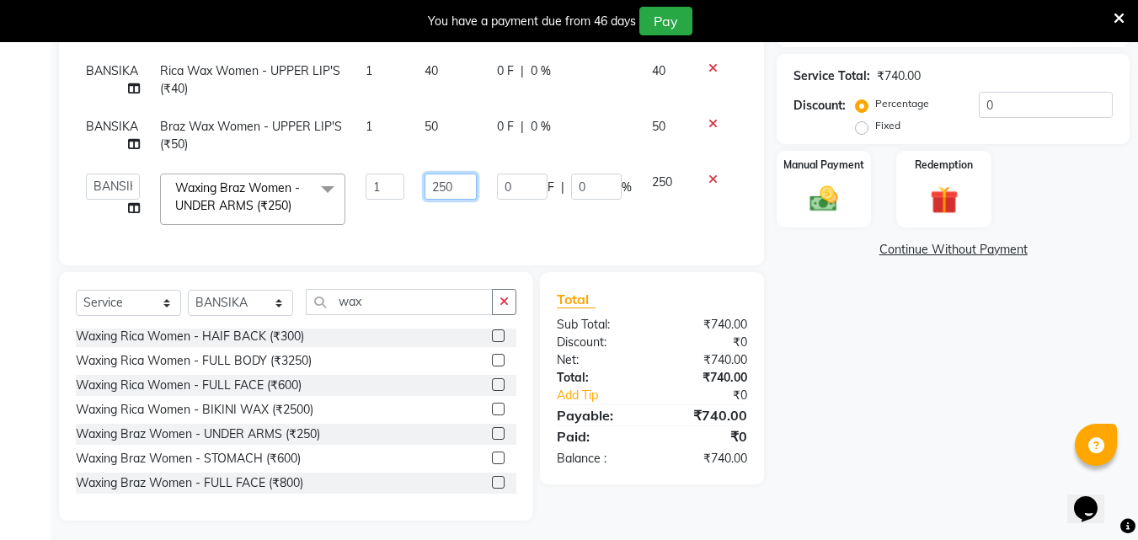
click at [462, 185] on input "250" at bounding box center [450, 186] width 52 height 26
type input "2"
type input "300"
click at [504, 314] on div "Client +91 93******00 Date [DATE] Invoice Number V/2025 V/[PHONE_NUMBER] Servic…" at bounding box center [411, 182] width 730 height 675
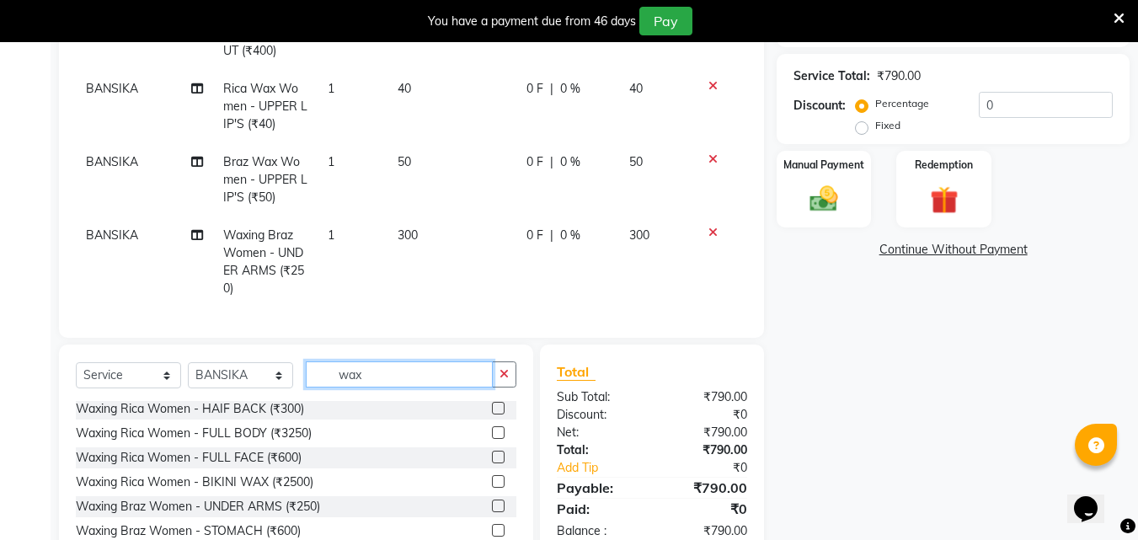
click at [408, 380] on input "wax" at bounding box center [399, 374] width 187 height 26
type input "w"
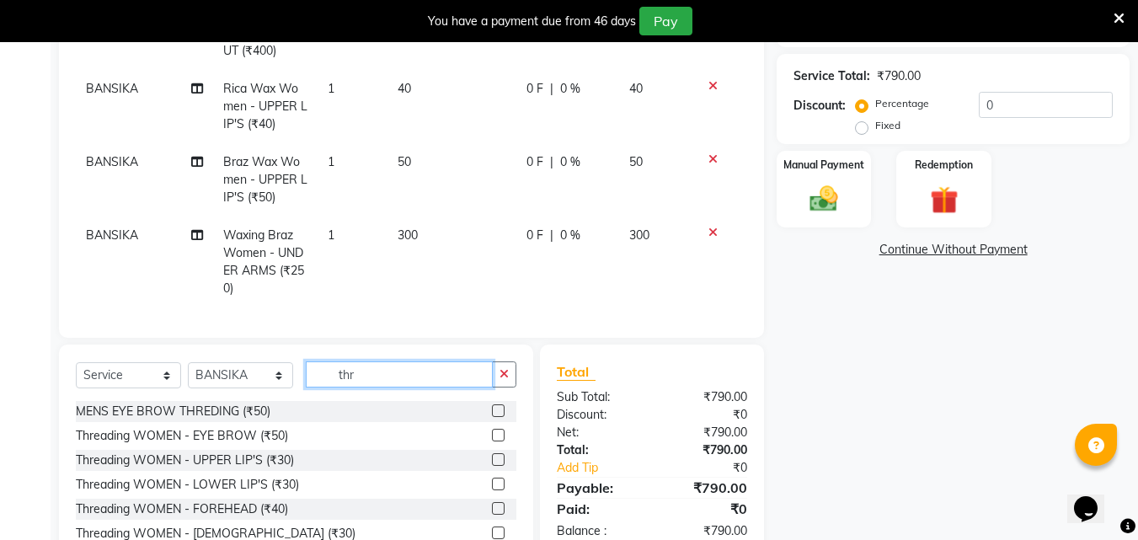
type input "thr"
click at [492, 441] on label at bounding box center [498, 435] width 13 height 13
click at [492, 441] on input "checkbox" at bounding box center [497, 435] width 11 height 11
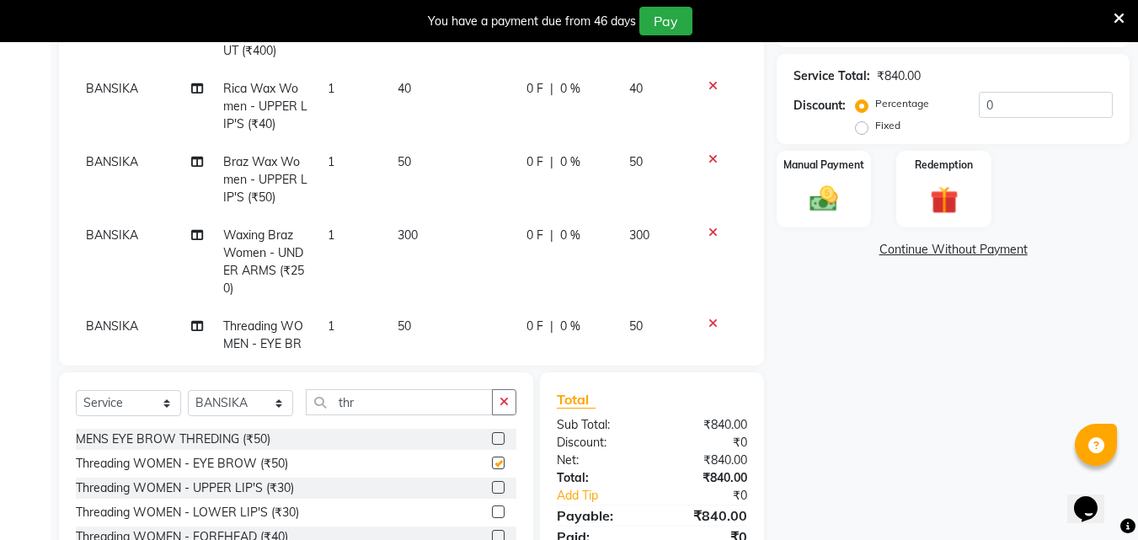
checkbox input "false"
click at [499, 404] on icon "button" at bounding box center [503, 402] width 9 height 12
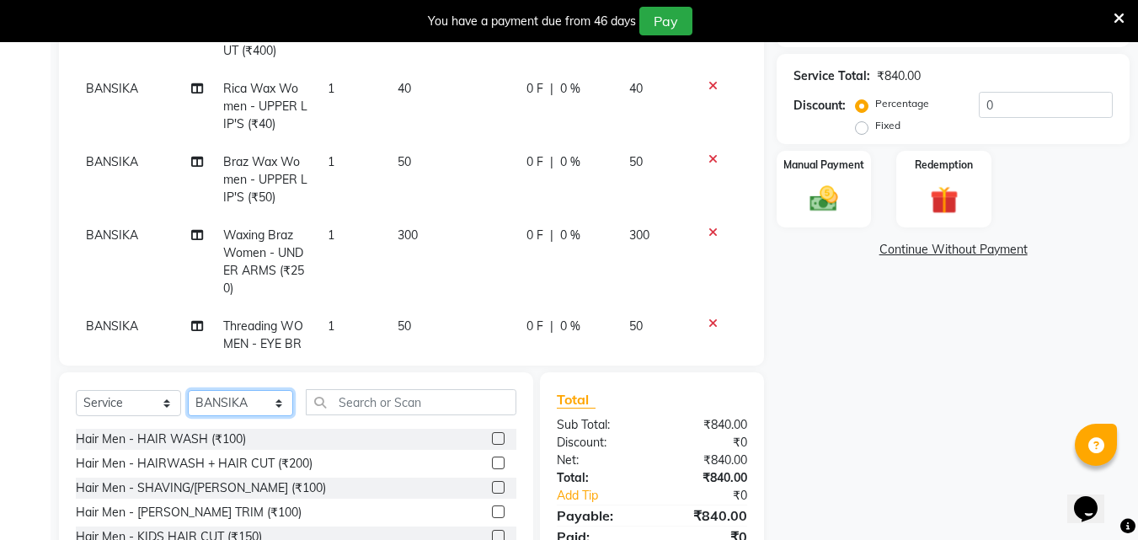
click at [215, 396] on select "Select Stylist Addiction Salon BANSIKA [PERSON_NAME] [PERSON_NAME] [PERSON_NAME…" at bounding box center [240, 403] width 105 height 26
select select "93081"
click at [188, 390] on select "Select Stylist Addiction Salon BANSIKA [PERSON_NAME] [PERSON_NAME] [PERSON_NAME…" at bounding box center [240, 403] width 105 height 26
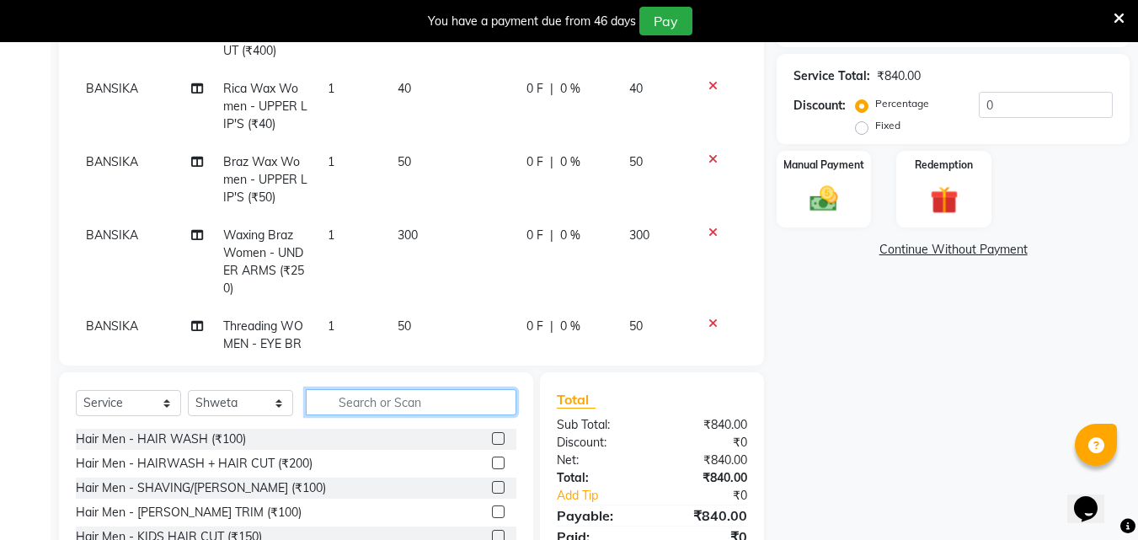
click at [417, 405] on input "text" at bounding box center [411, 402] width 211 height 26
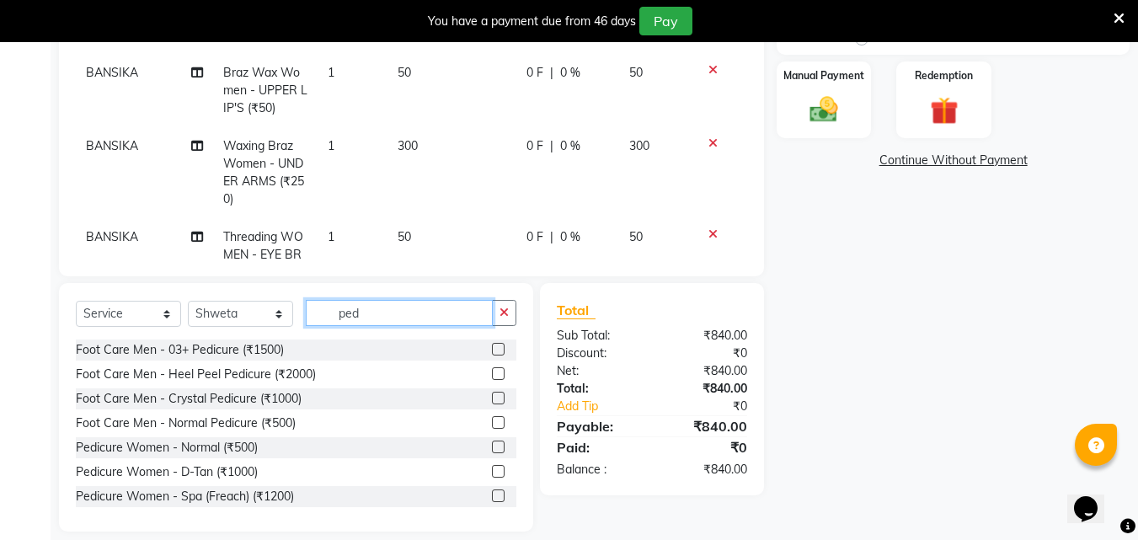
scroll to position [429, 0]
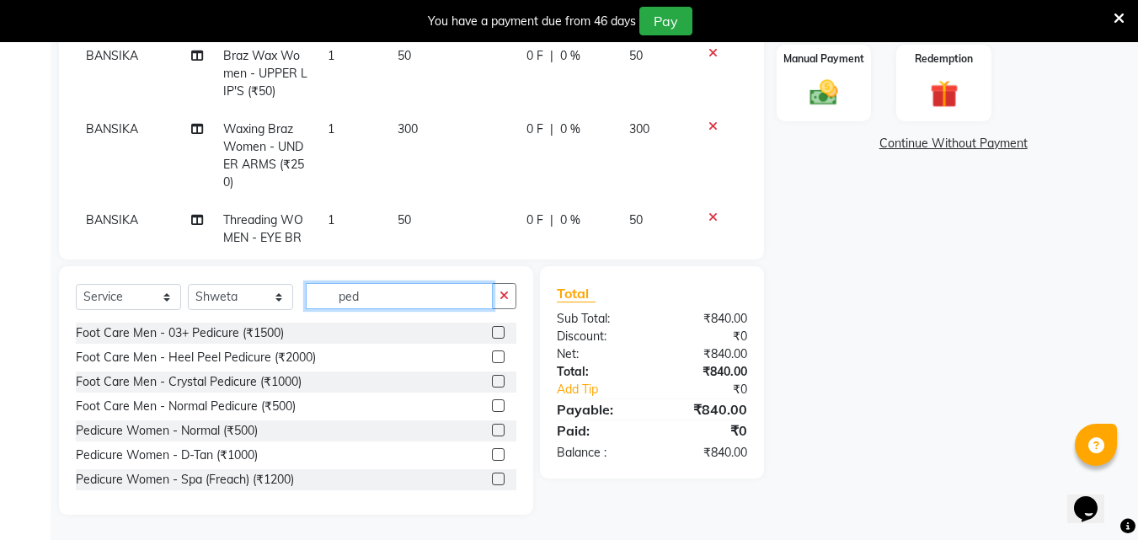
type input "ped"
click at [492, 424] on label at bounding box center [498, 430] width 13 height 13
click at [492, 425] on input "checkbox" at bounding box center [497, 430] width 11 height 11
checkbox input "false"
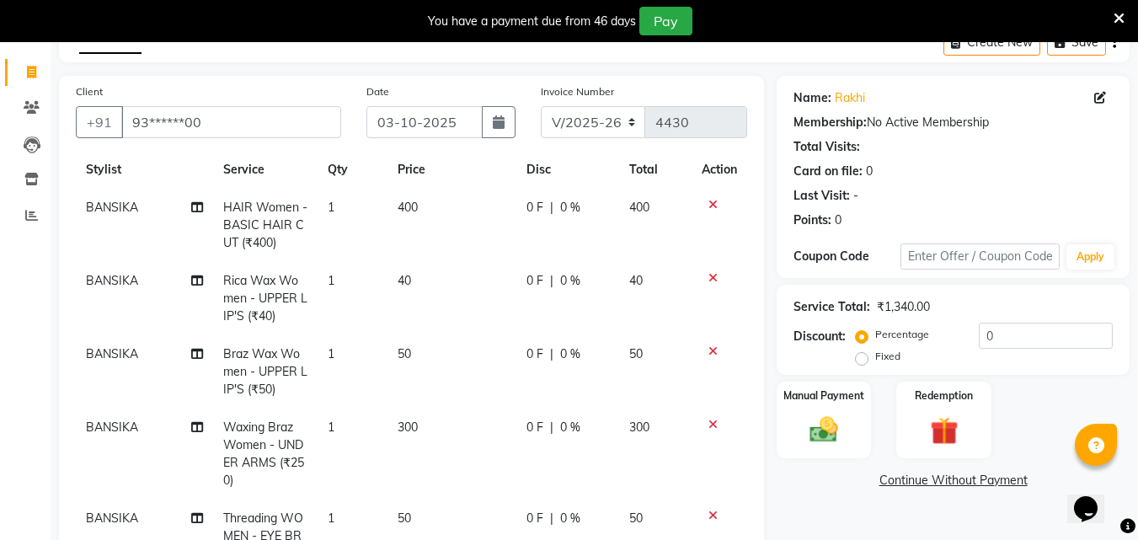
scroll to position [0, 0]
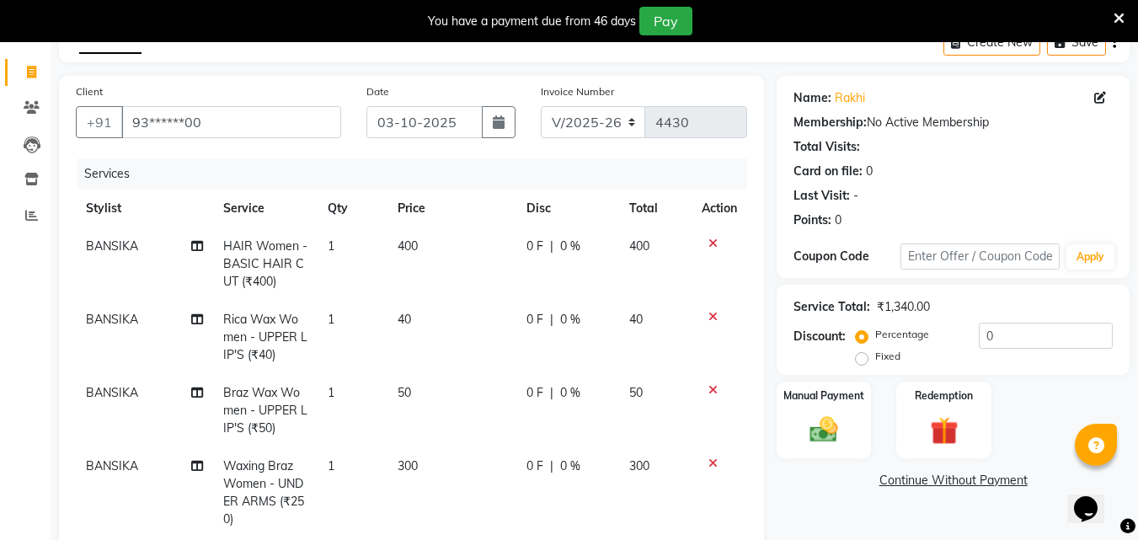
click at [701, 315] on div at bounding box center [718, 317] width 35 height 12
click at [708, 315] on icon at bounding box center [712, 317] width 9 height 12
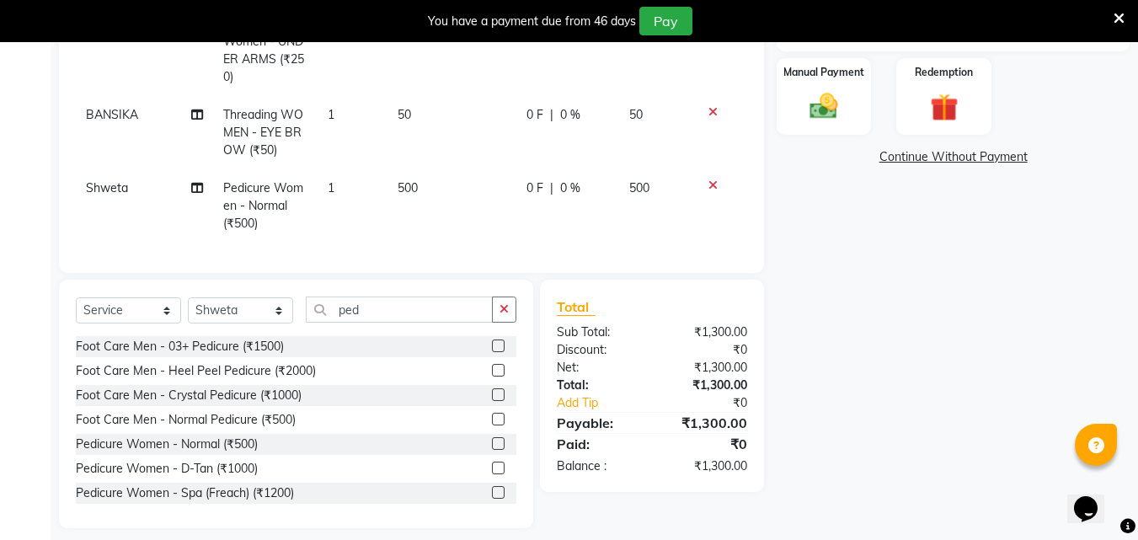
scroll to position [429, 0]
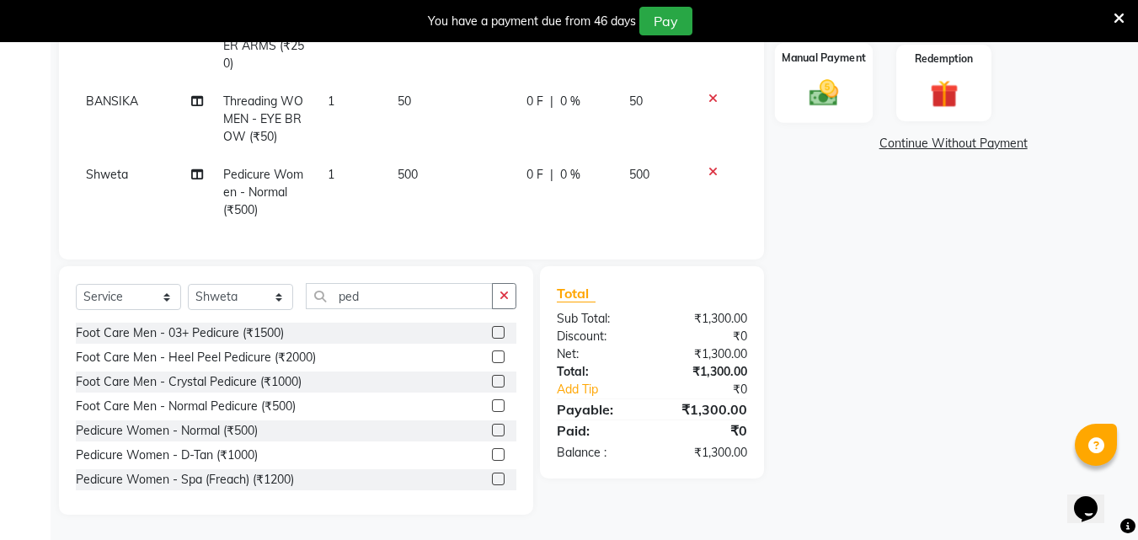
click at [824, 101] on img at bounding box center [823, 93] width 47 height 34
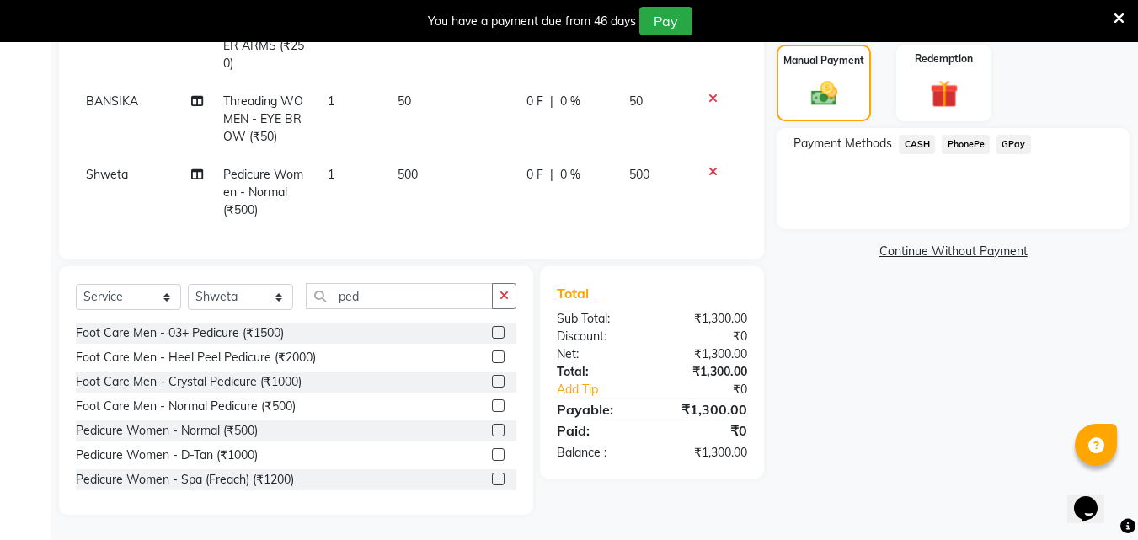
click at [948, 148] on span "PhonePe" at bounding box center [965, 144] width 48 height 19
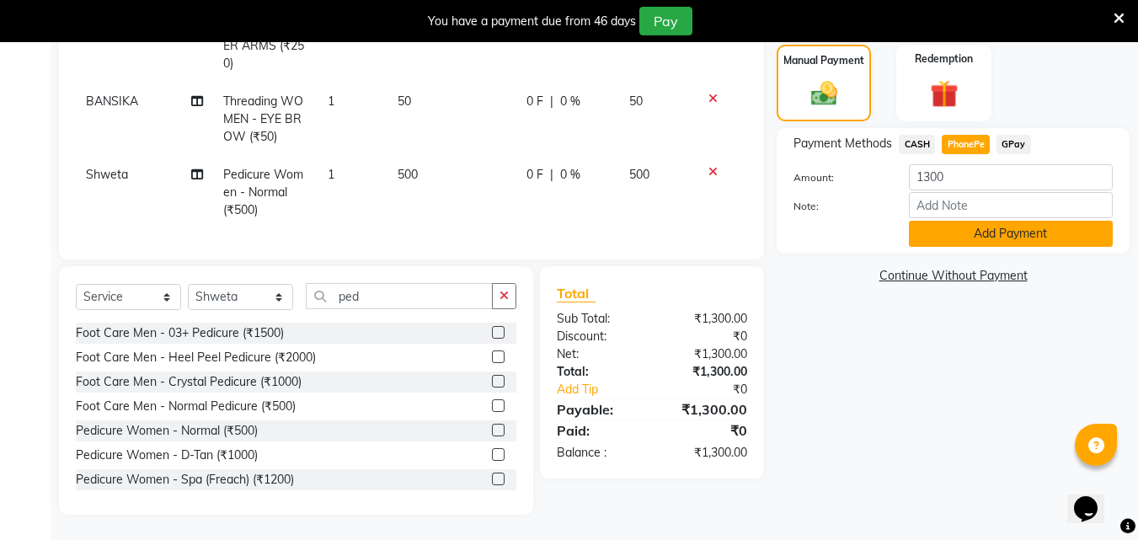
click at [968, 228] on button "Add Payment" at bounding box center [1011, 234] width 204 height 26
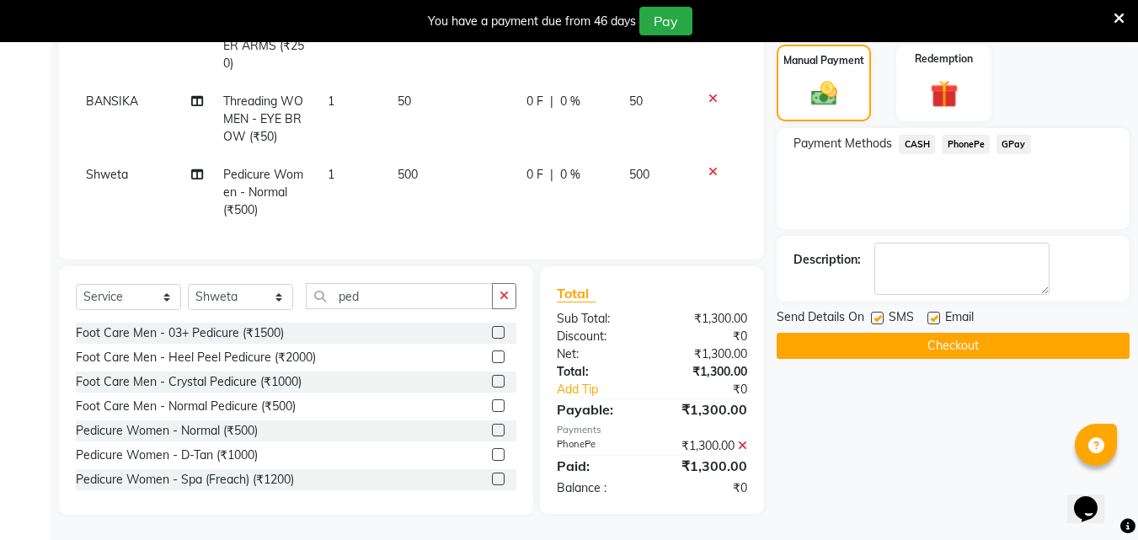
click at [932, 350] on button "Checkout" at bounding box center [952, 346] width 353 height 26
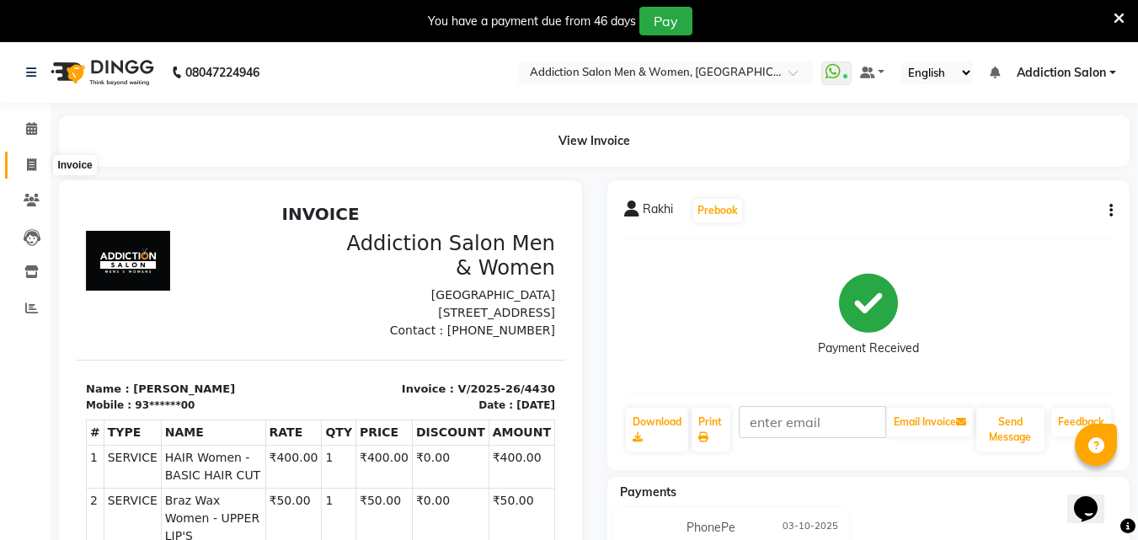
click at [22, 163] on span at bounding box center [31, 165] width 29 height 19
select select "service"
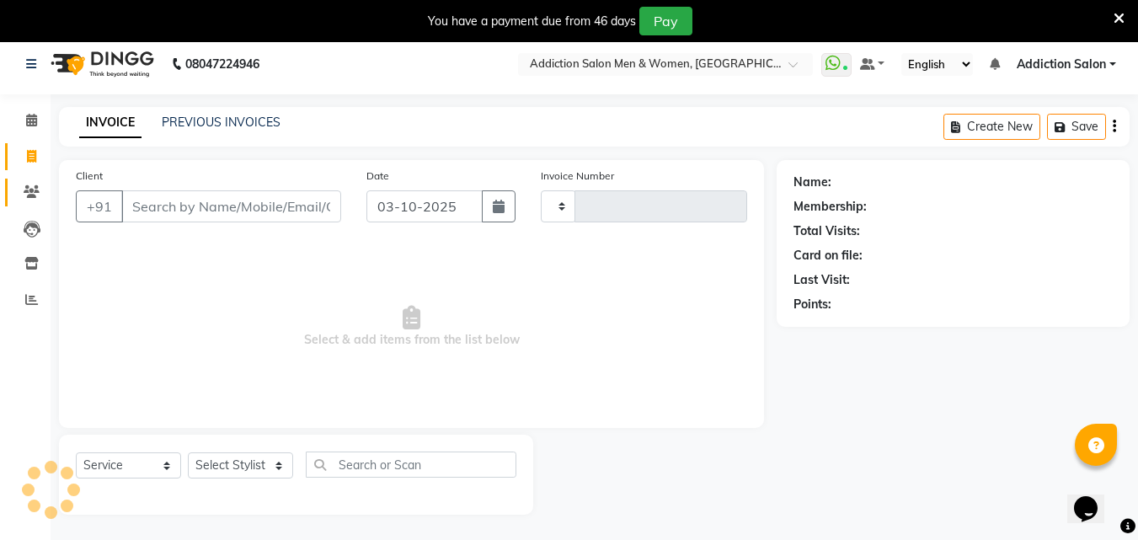
type input "4431"
select select "6595"
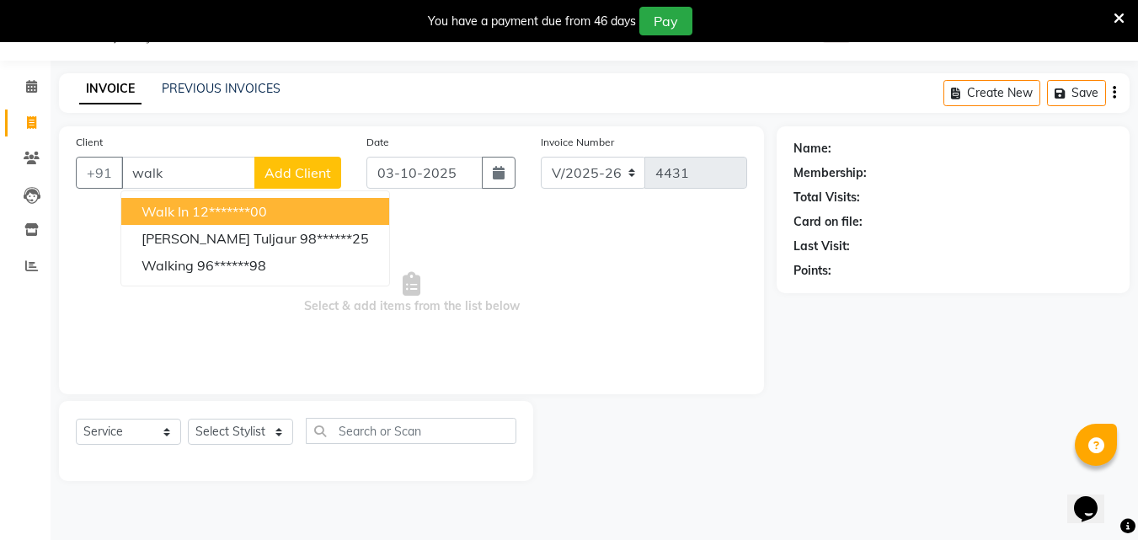
click at [149, 214] on span "Walk In" at bounding box center [164, 211] width 47 height 17
type input "12*******00"
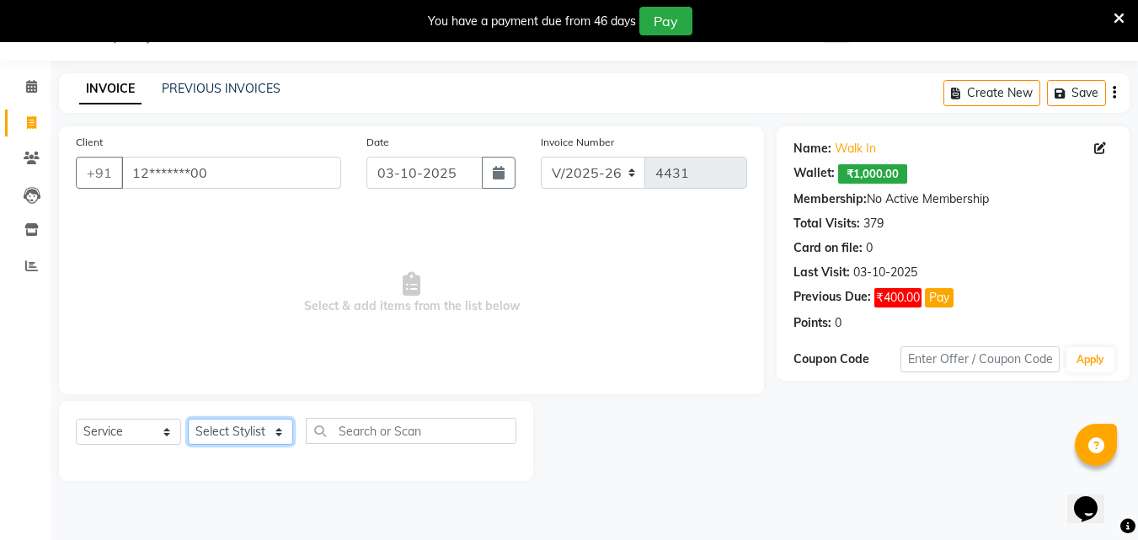
click at [247, 426] on select "Select Stylist Addiction Salon BANSIKA [PERSON_NAME] [PERSON_NAME] [PERSON_NAME…" at bounding box center [240, 432] width 105 height 26
select select "67107"
click at [188, 419] on select "Select Stylist Addiction Salon BANSIKA [PERSON_NAME] [PERSON_NAME] [PERSON_NAME…" at bounding box center [240, 432] width 105 height 26
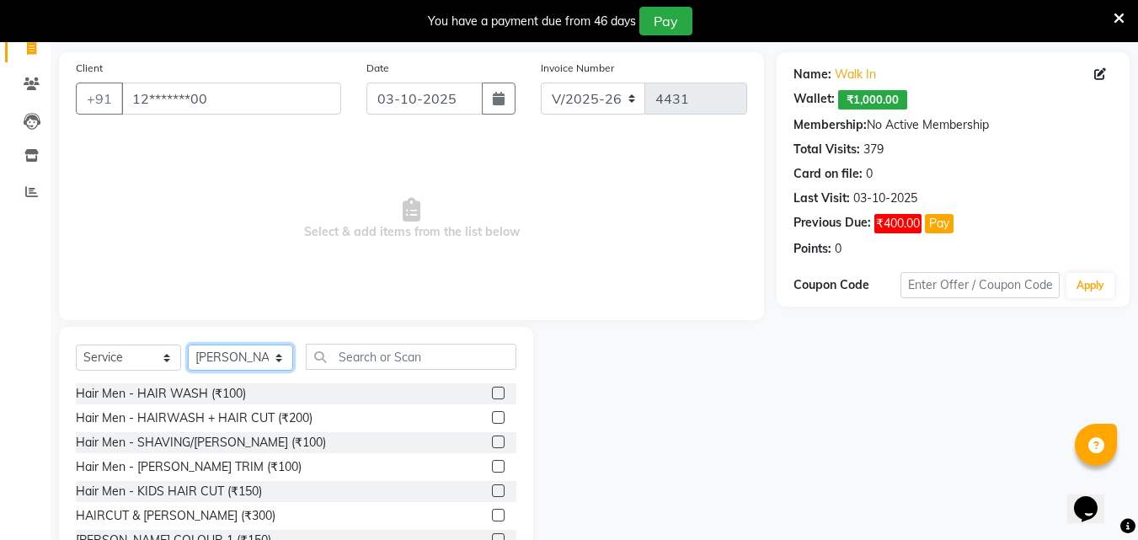
scroll to position [126, 0]
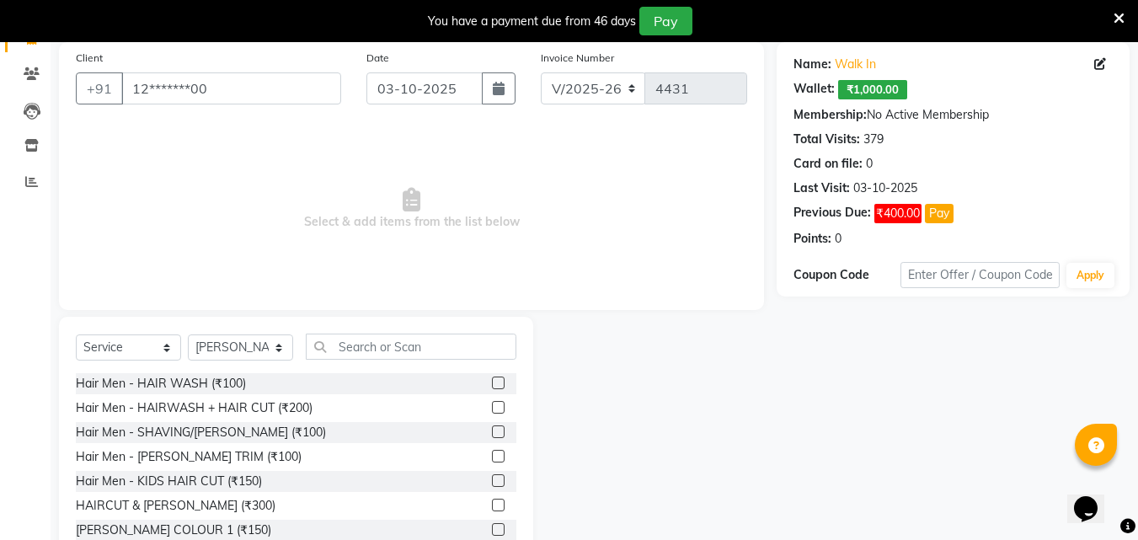
click at [492, 430] on label at bounding box center [498, 431] width 13 height 13
click at [492, 430] on input "checkbox" at bounding box center [497, 432] width 11 height 11
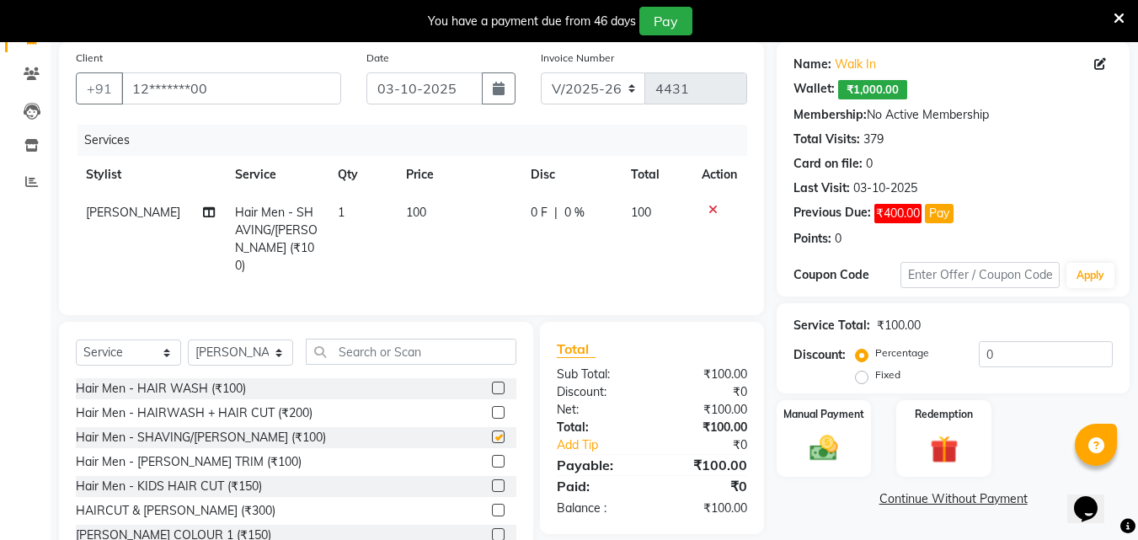
checkbox input "false"
click at [840, 461] on img at bounding box center [823, 448] width 47 height 34
click at [929, 499] on span "CASH" at bounding box center [917, 499] width 36 height 19
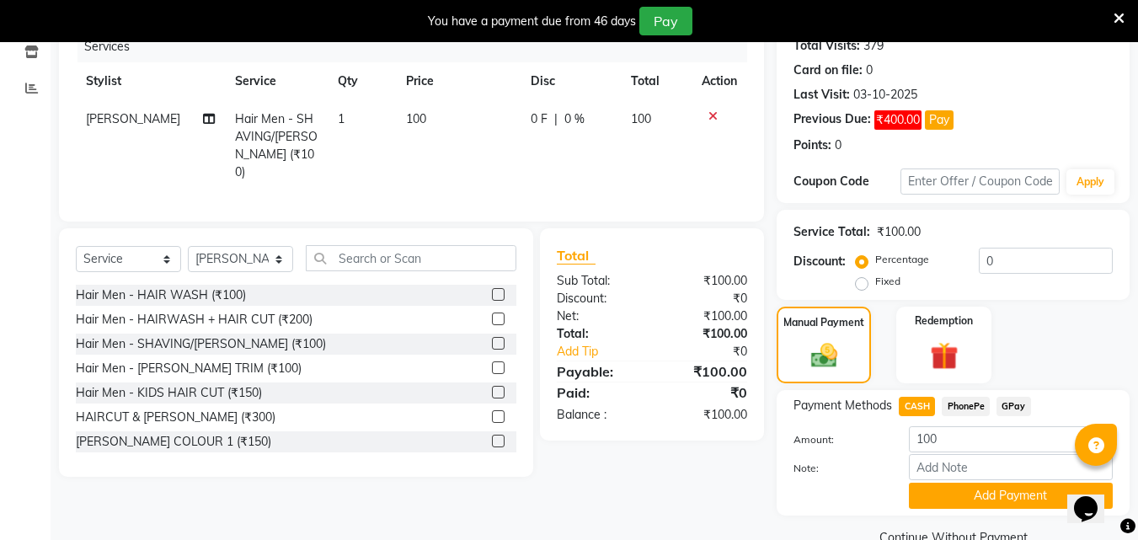
scroll to position [255, 0]
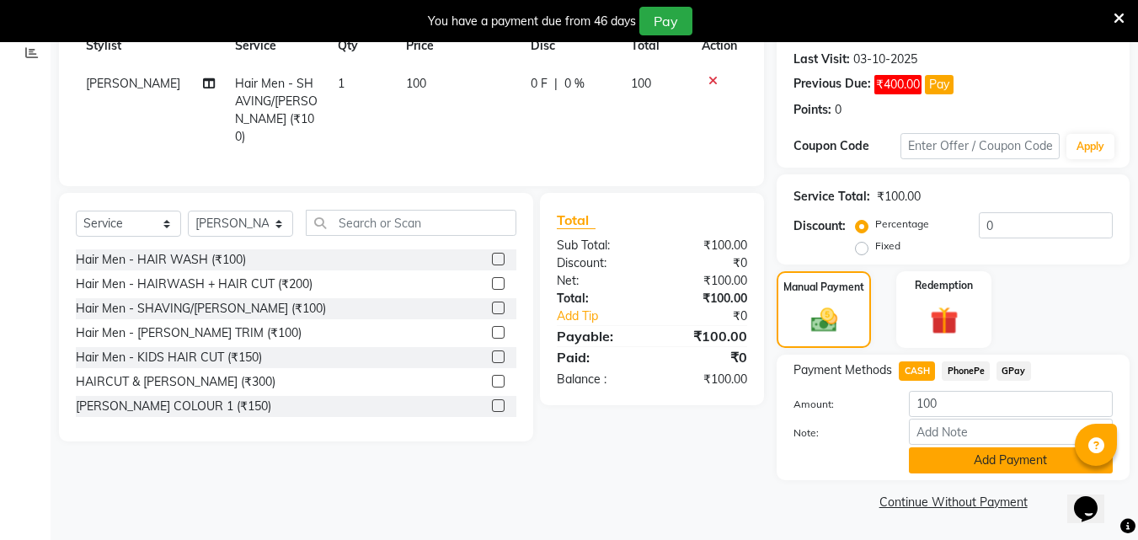
click at [942, 451] on button "Add Payment" at bounding box center [1011, 460] width 204 height 26
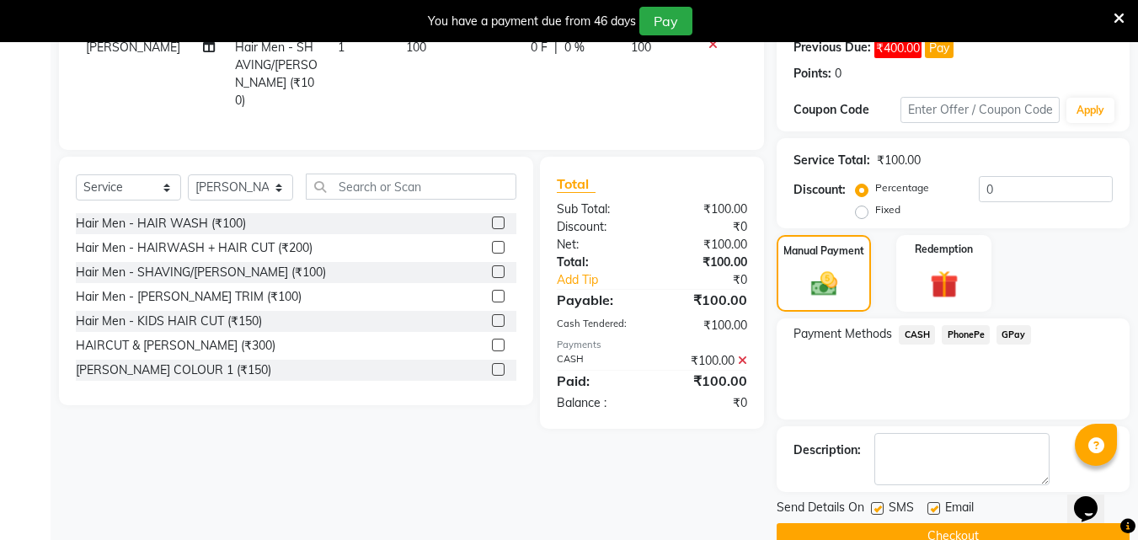
scroll to position [326, 0]
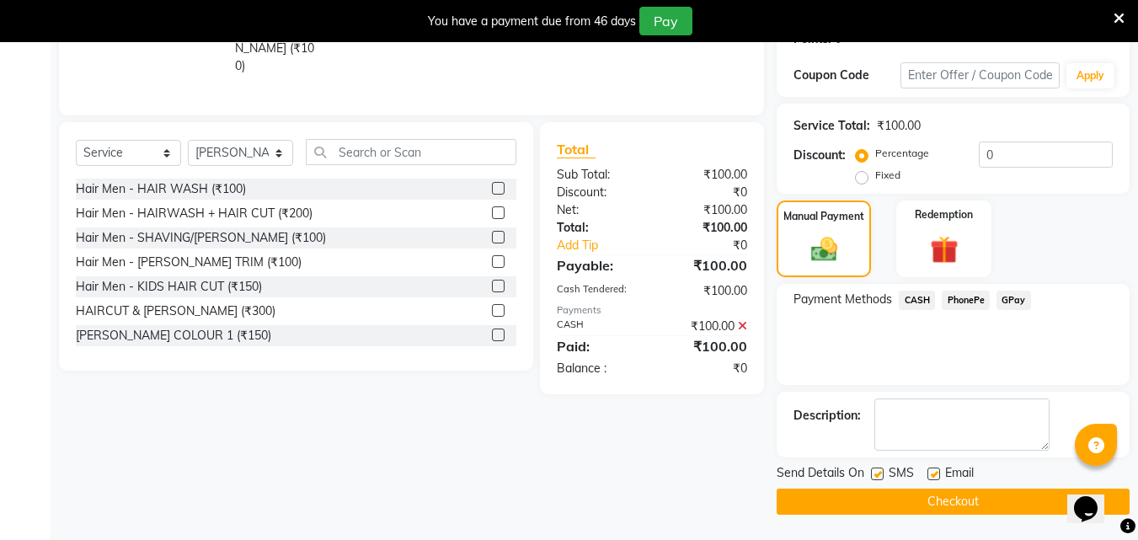
click at [950, 503] on button "Checkout" at bounding box center [952, 501] width 353 height 26
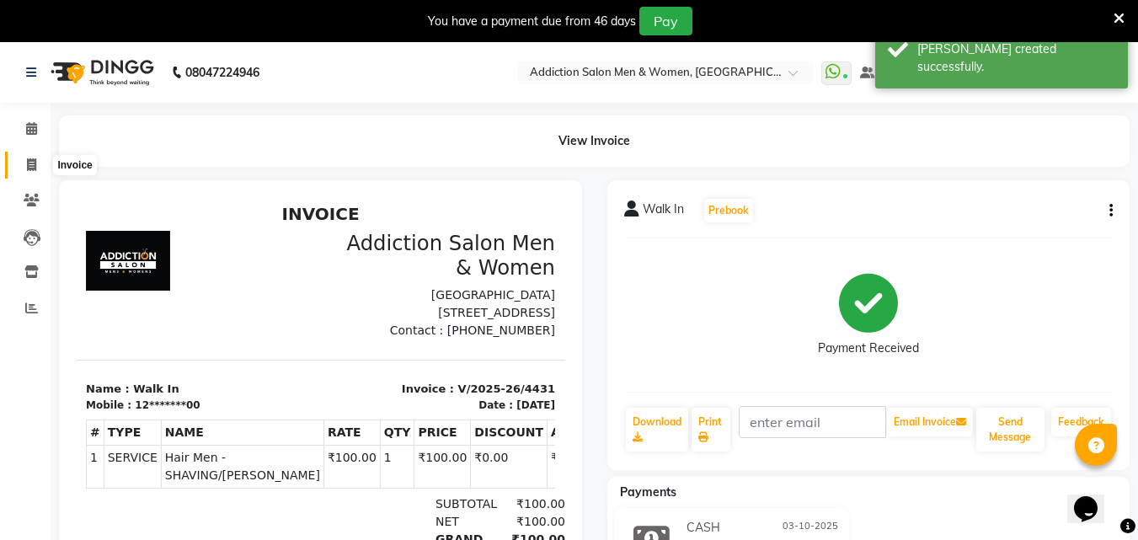
click at [27, 162] on icon at bounding box center [31, 164] width 9 height 13
select select "service"
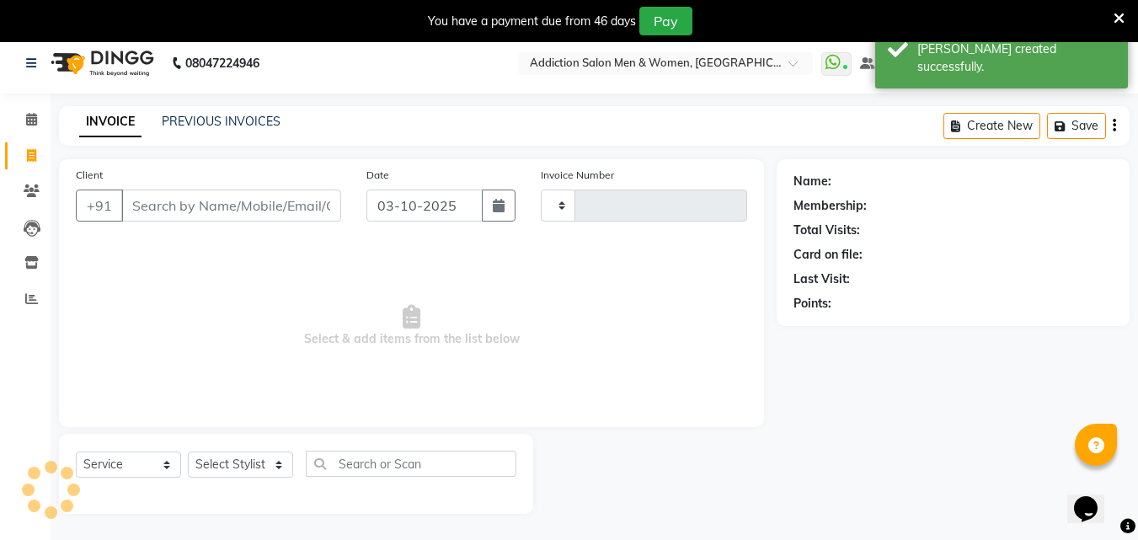
type input "4432"
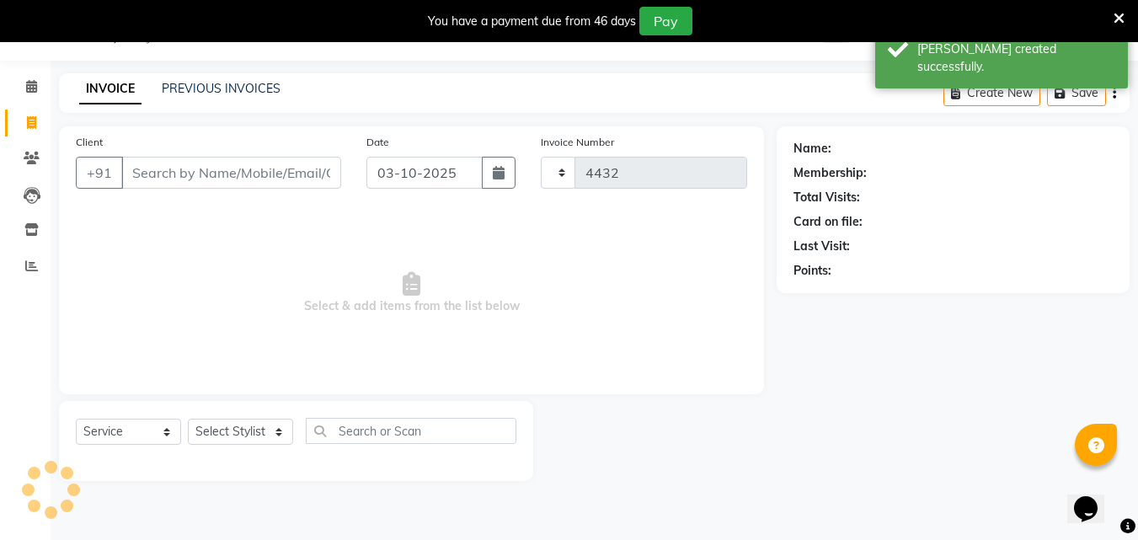
select select "6595"
click at [206, 92] on link "PREVIOUS INVOICES" at bounding box center [221, 88] width 119 height 15
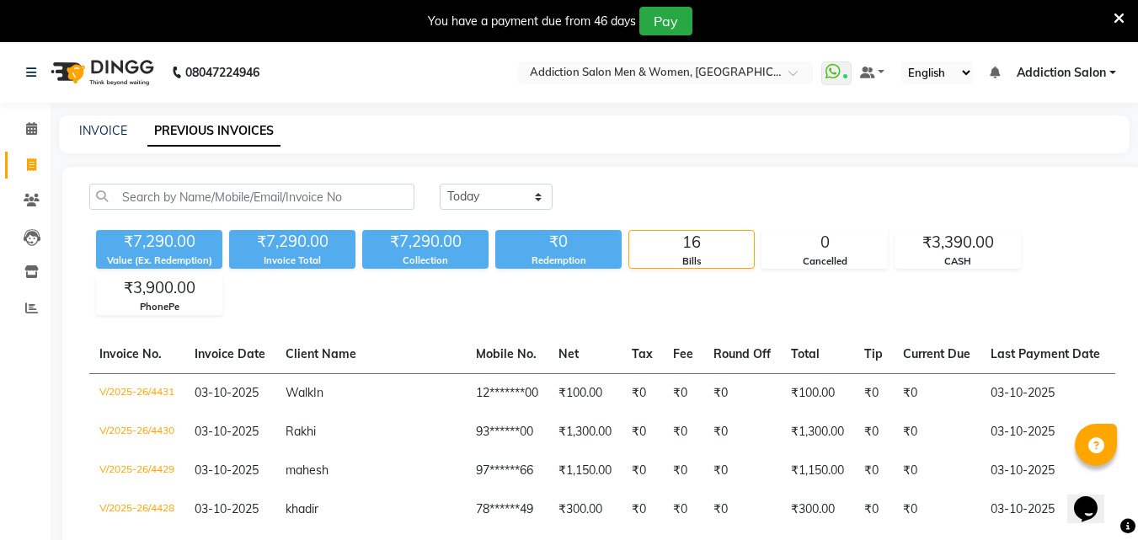
click at [103, 138] on div "INVOICE" at bounding box center [103, 131] width 48 height 18
click at [108, 133] on link "INVOICE" at bounding box center [103, 130] width 48 height 15
select select "6595"
select select "service"
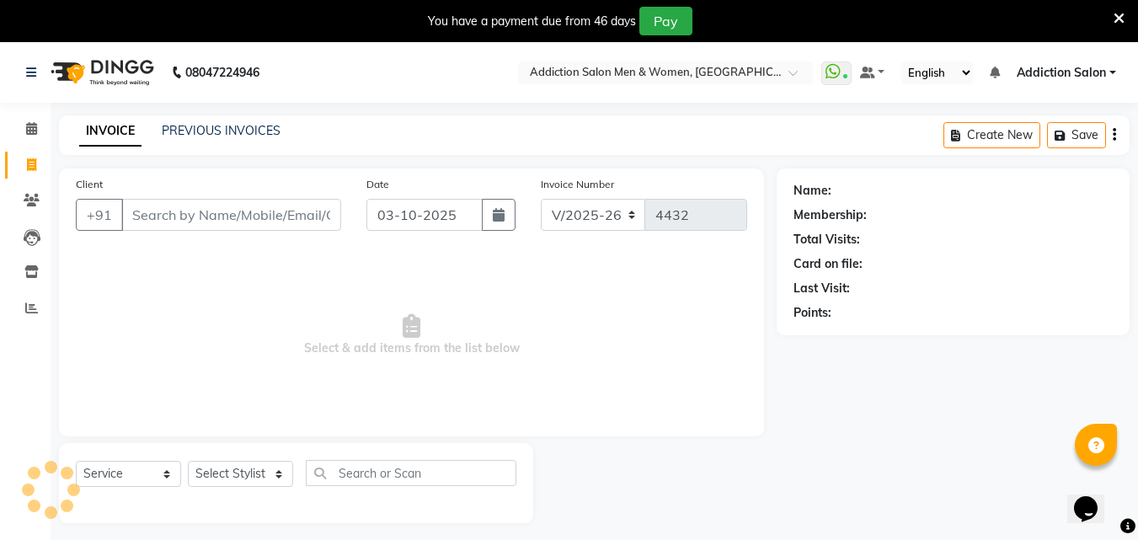
scroll to position [42, 0]
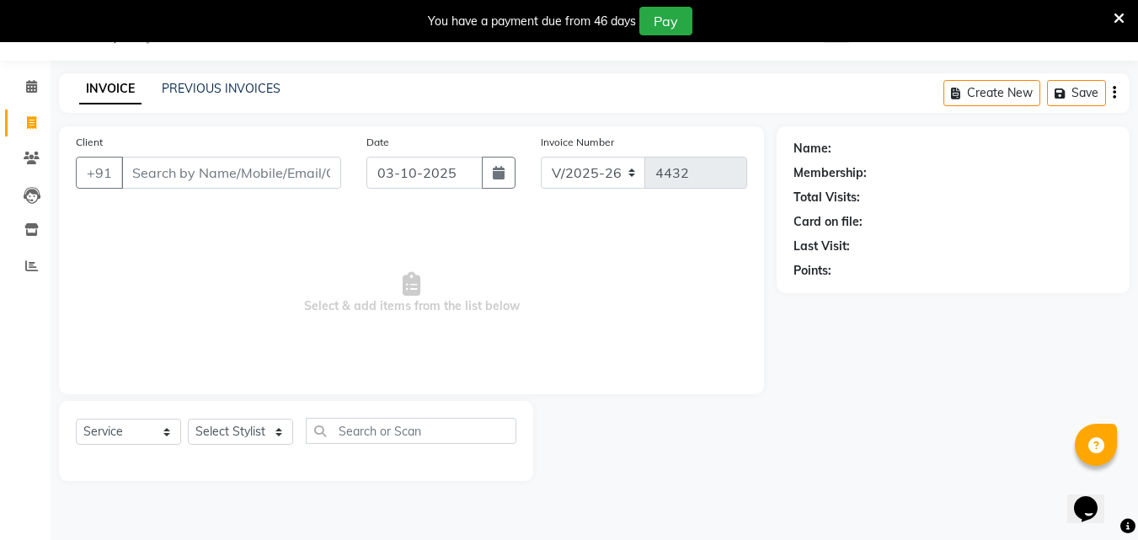
click at [893, 397] on div "Name: Membership: Total Visits: Card on file: Last Visit: Points:" at bounding box center [958, 303] width 365 height 355
click at [175, 89] on link "PREVIOUS INVOICES" at bounding box center [221, 88] width 119 height 15
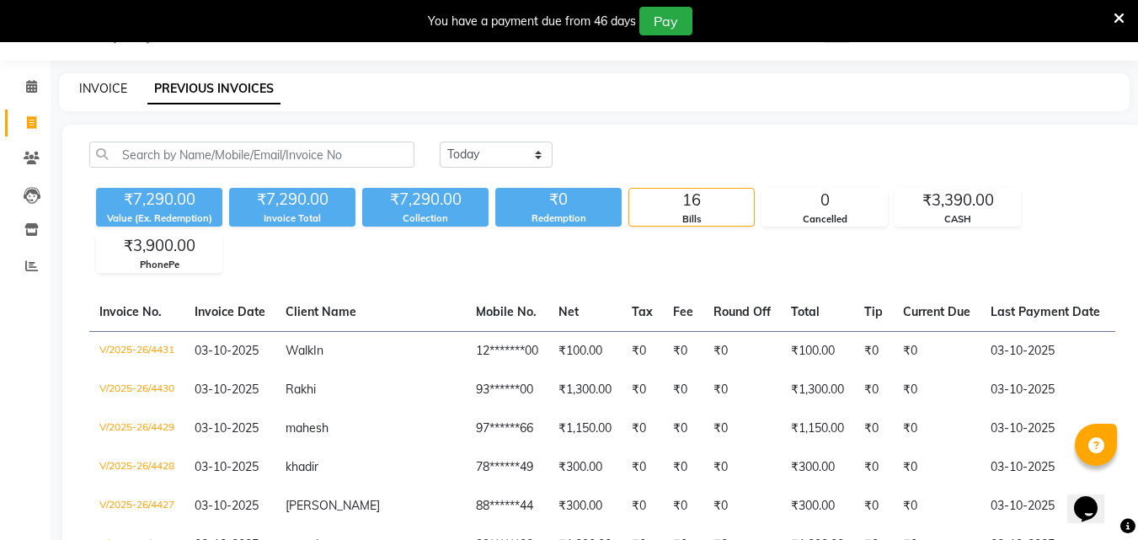
click at [96, 87] on link "INVOICE" at bounding box center [103, 88] width 48 height 15
select select "service"
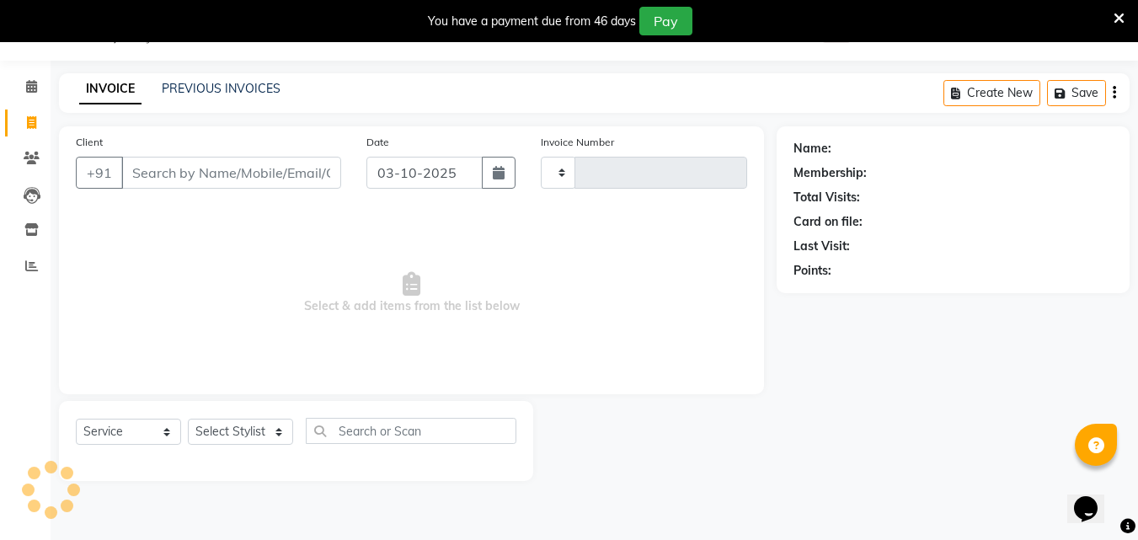
type input "4432"
select select "6595"
click at [229, 104] on div "INVOICE PREVIOUS INVOICES Create New Save" at bounding box center [594, 93] width 1070 height 40
